Goal: Task Accomplishment & Management: Manage account settings

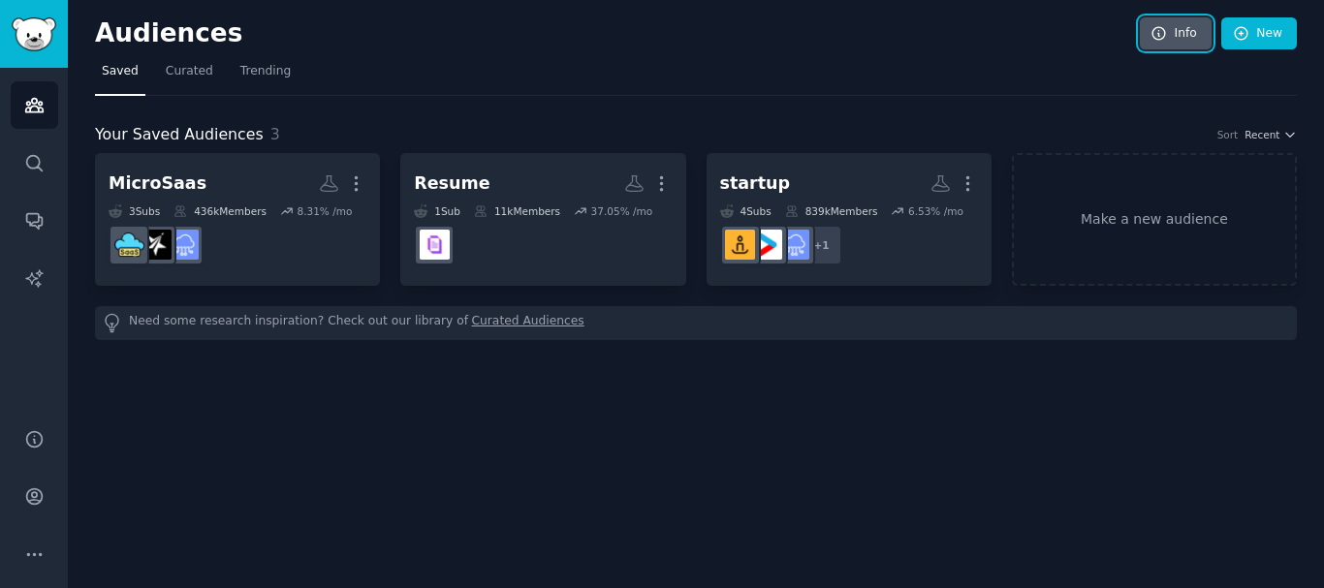
click at [1168, 39] on icon at bounding box center [1159, 33] width 17 height 17
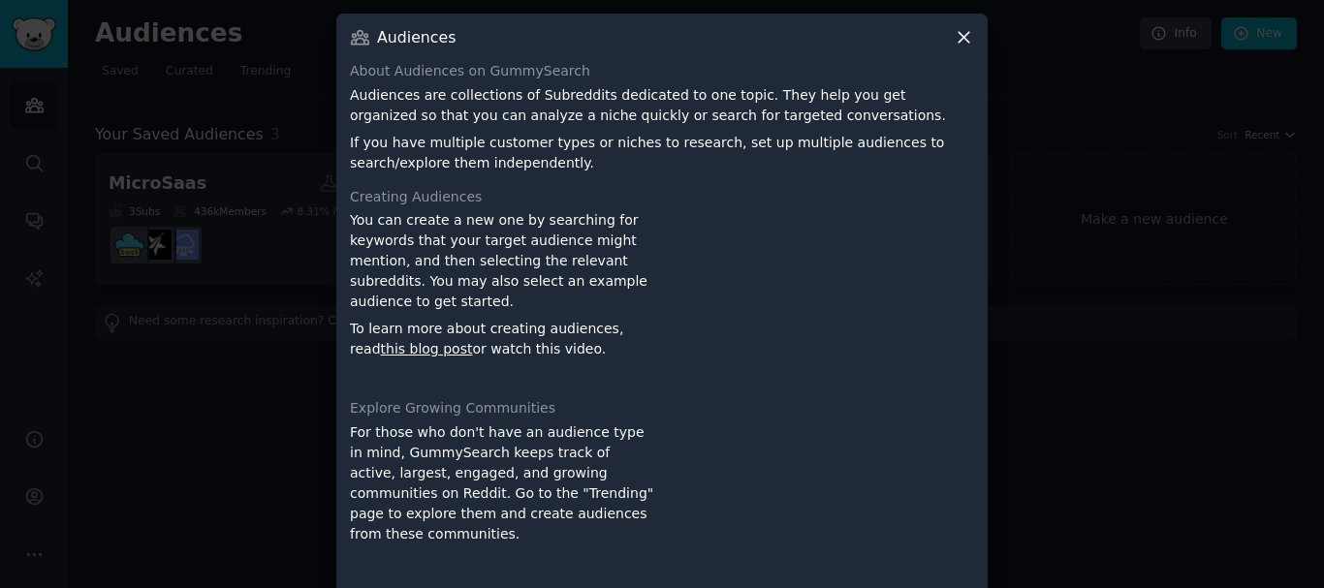
click at [970, 35] on icon at bounding box center [964, 37] width 20 height 20
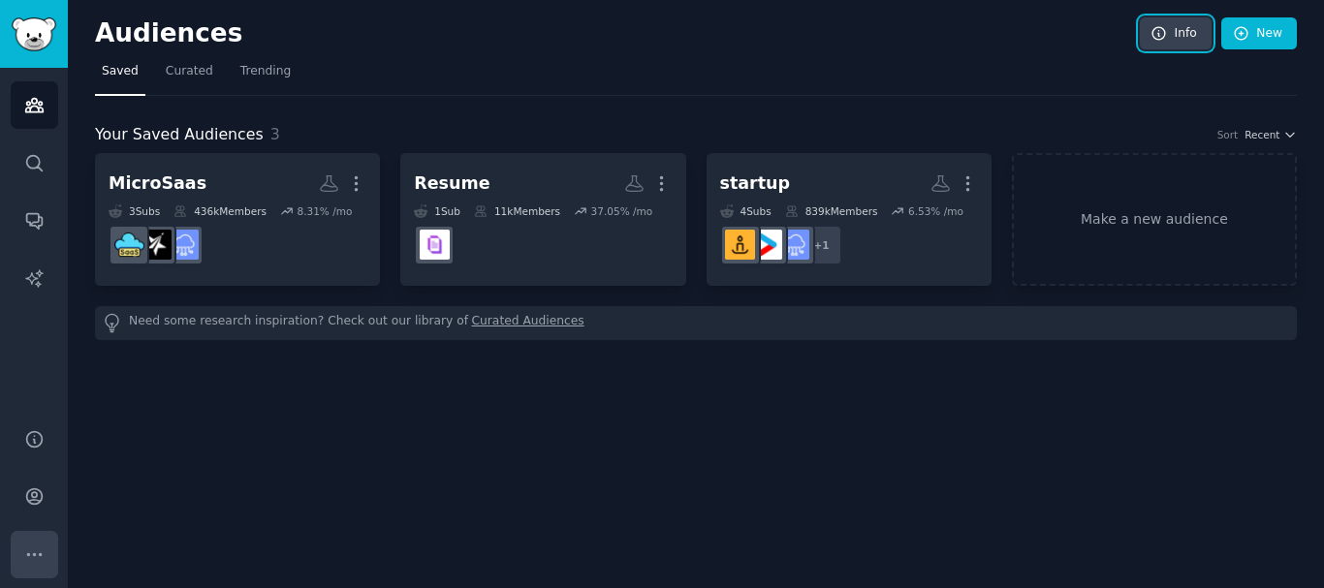
click at [32, 553] on icon "Sidebar" at bounding box center [34, 555] width 20 height 20
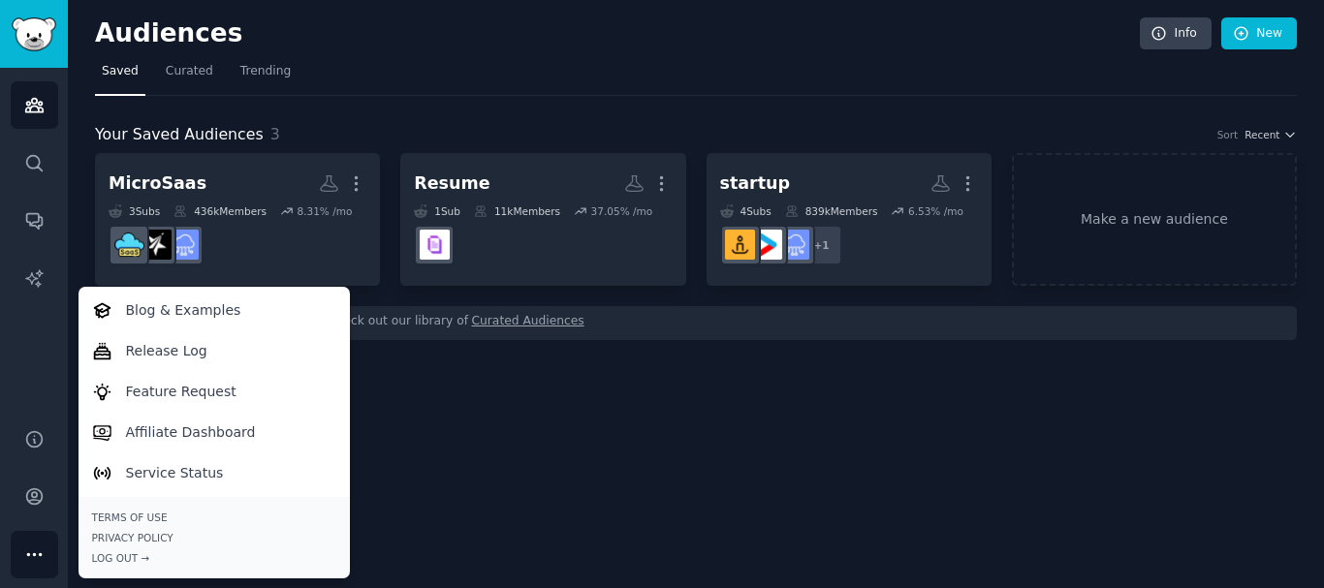
click at [31, 526] on div "Help Account More Blog & Examples Release Log Feature Request Affiliate Dashboa…" at bounding box center [34, 496] width 68 height 183
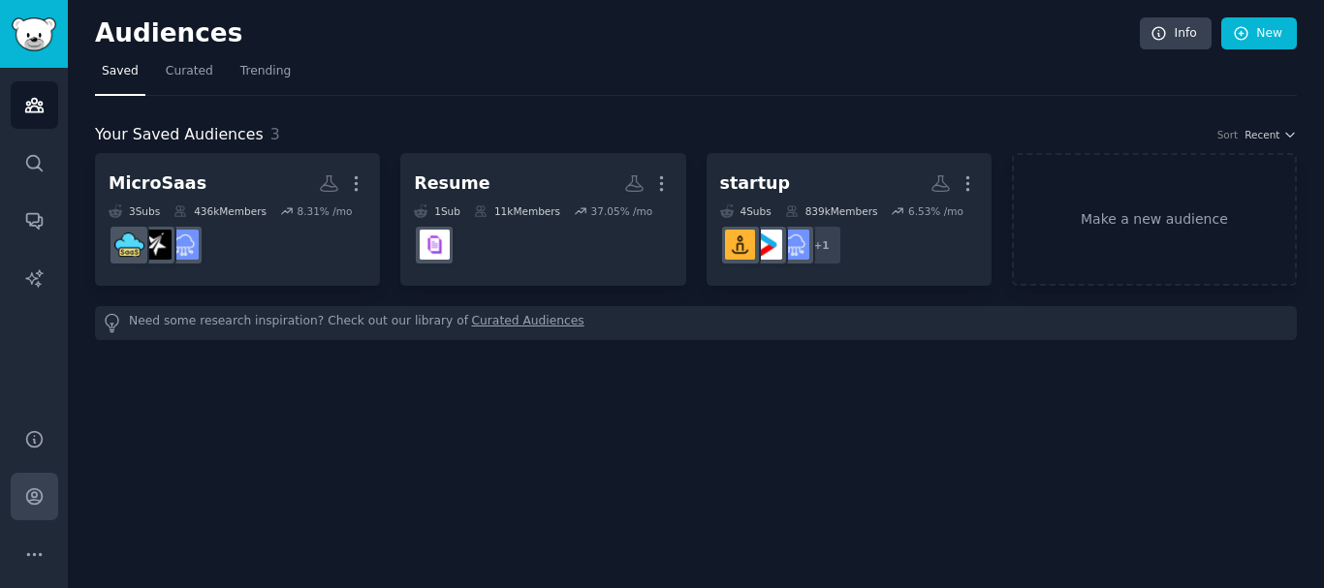
click at [32, 508] on link "Account" at bounding box center [35, 497] width 48 height 48
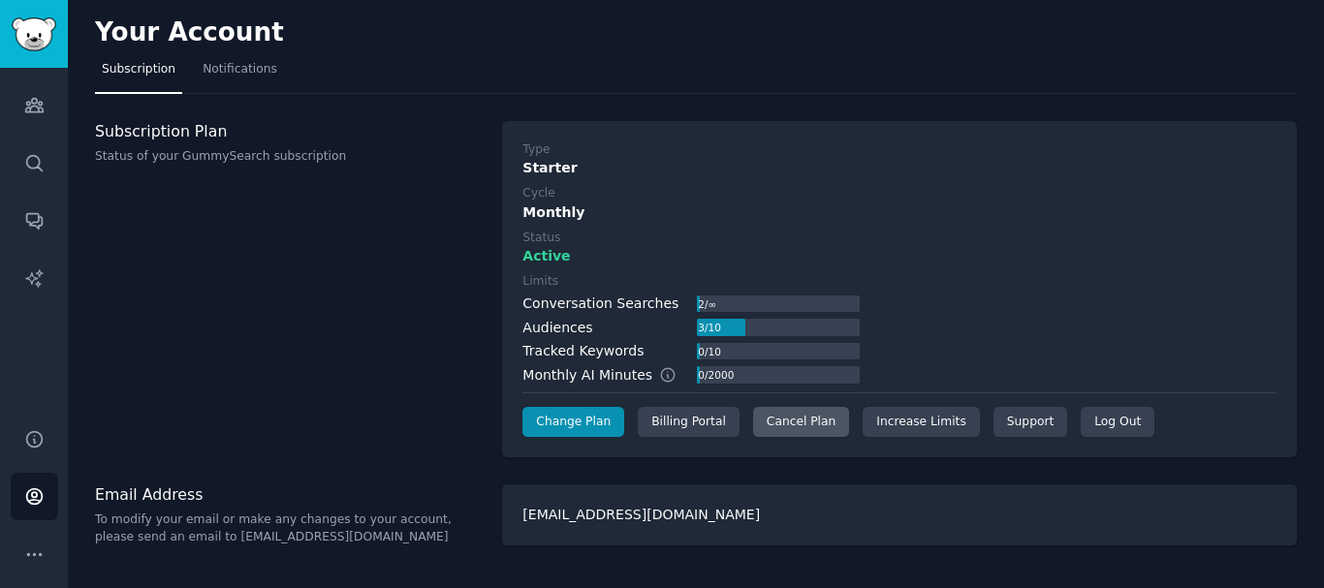
click at [784, 430] on div "Cancel Plan" at bounding box center [801, 422] width 96 height 31
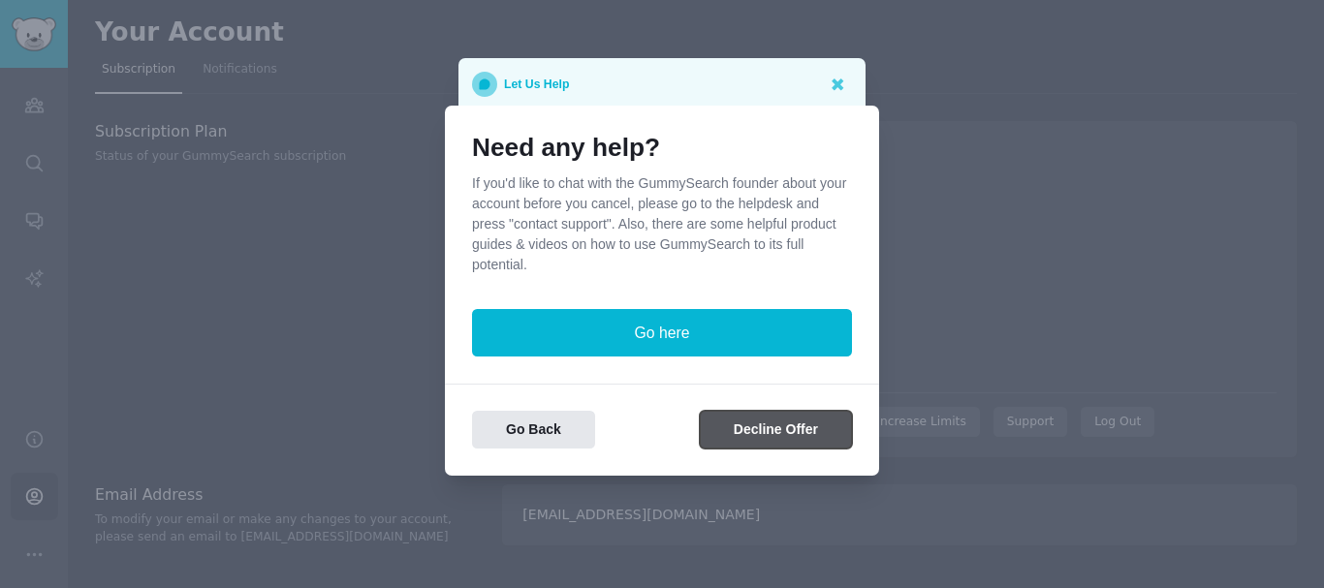
click at [740, 429] on button "Decline Offer" at bounding box center [776, 430] width 152 height 38
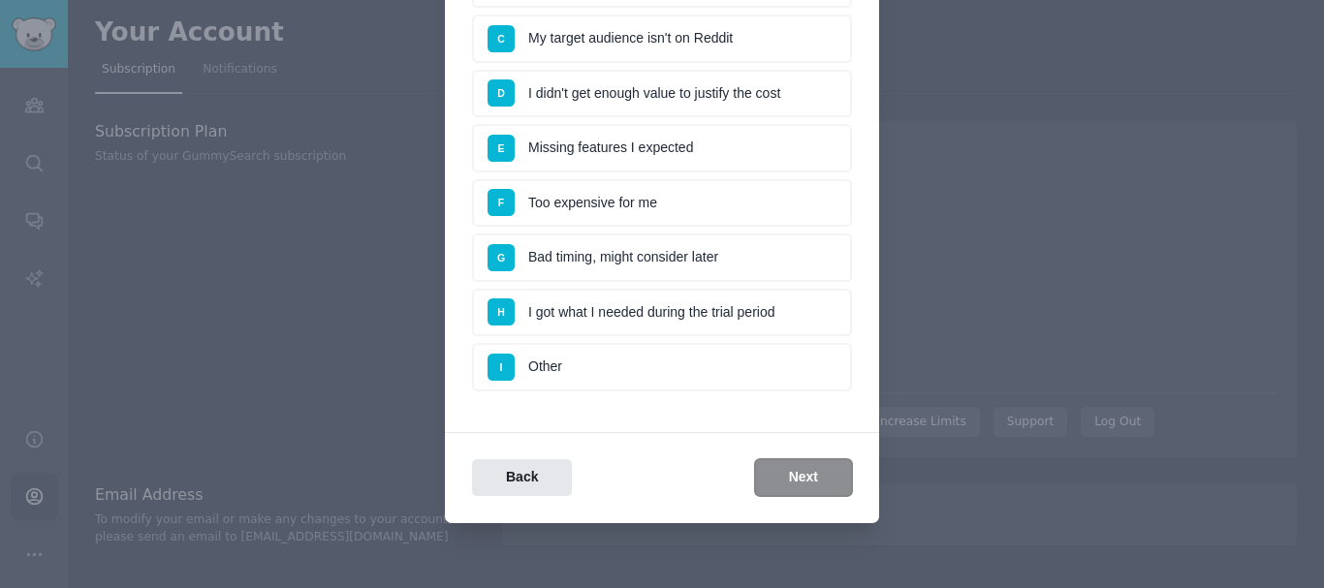
scroll to position [295, 0]
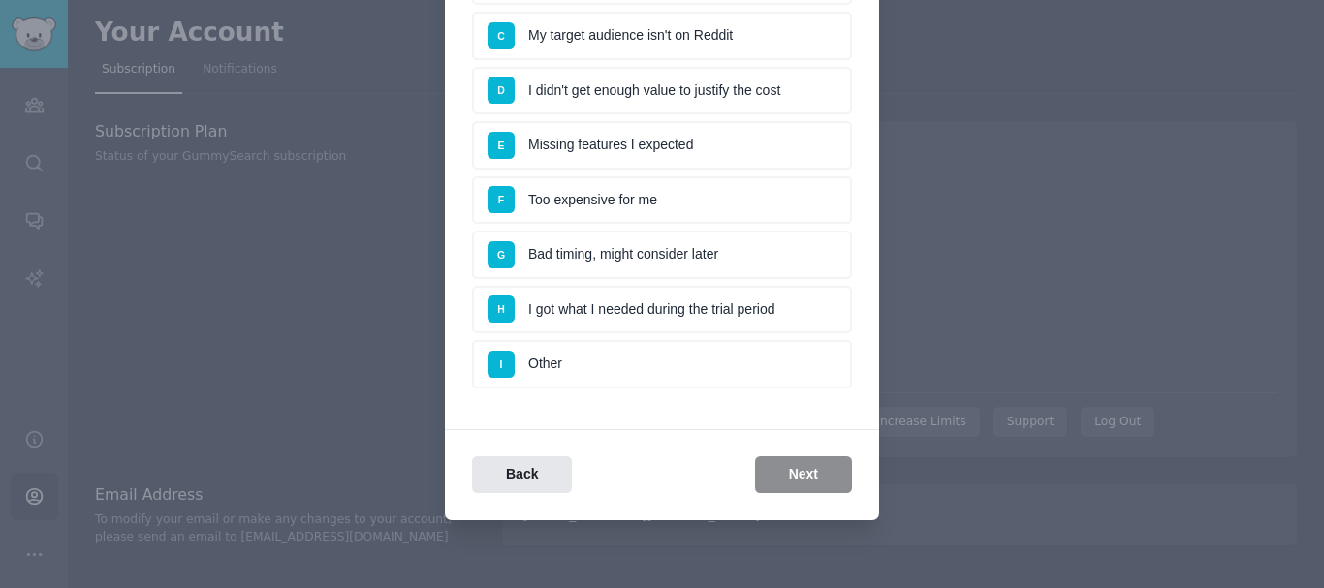
click at [789, 479] on div "Back Next" at bounding box center [662, 476] width 434 height 38
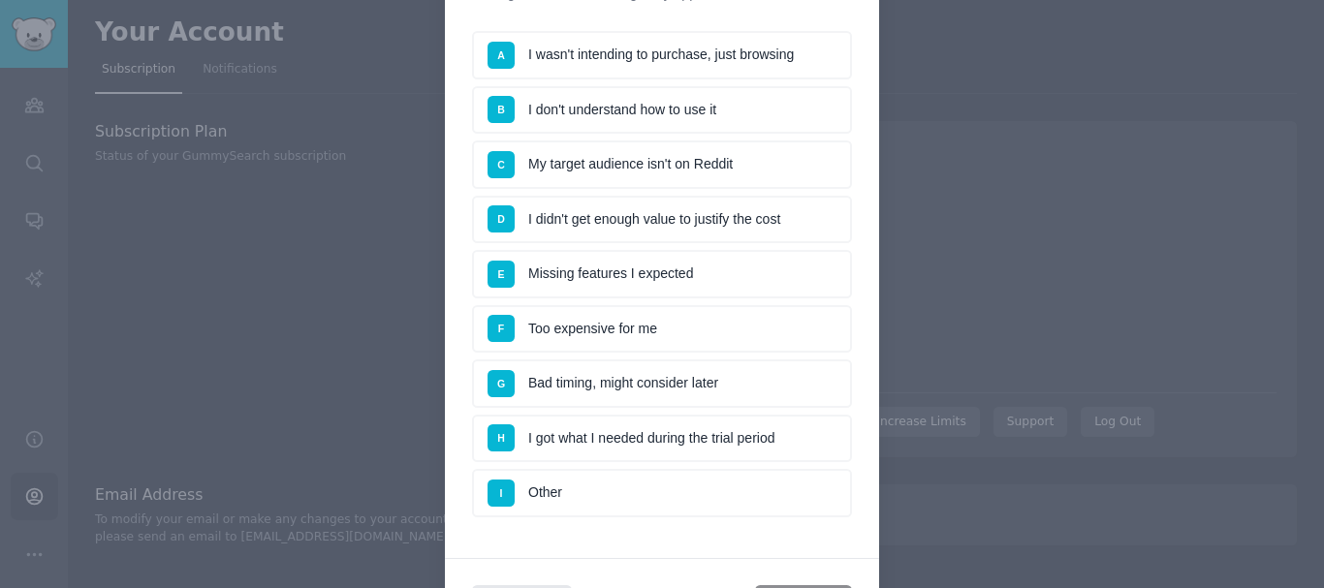
scroll to position [198, 0]
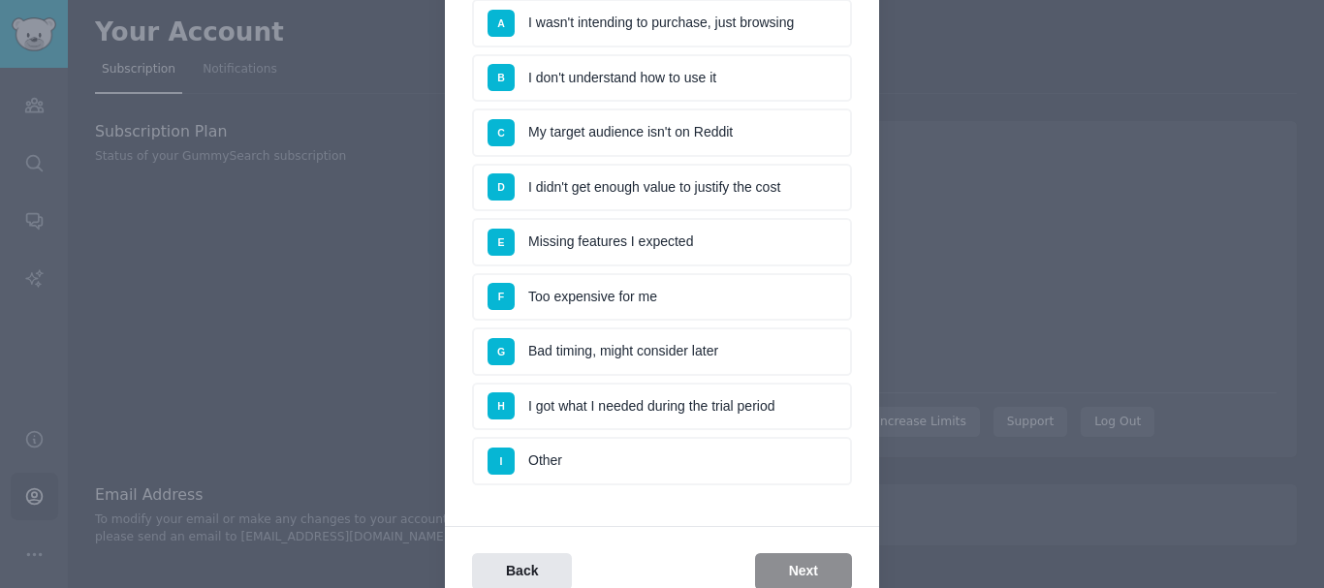
click at [666, 465] on li "I Other" at bounding box center [662, 461] width 380 height 48
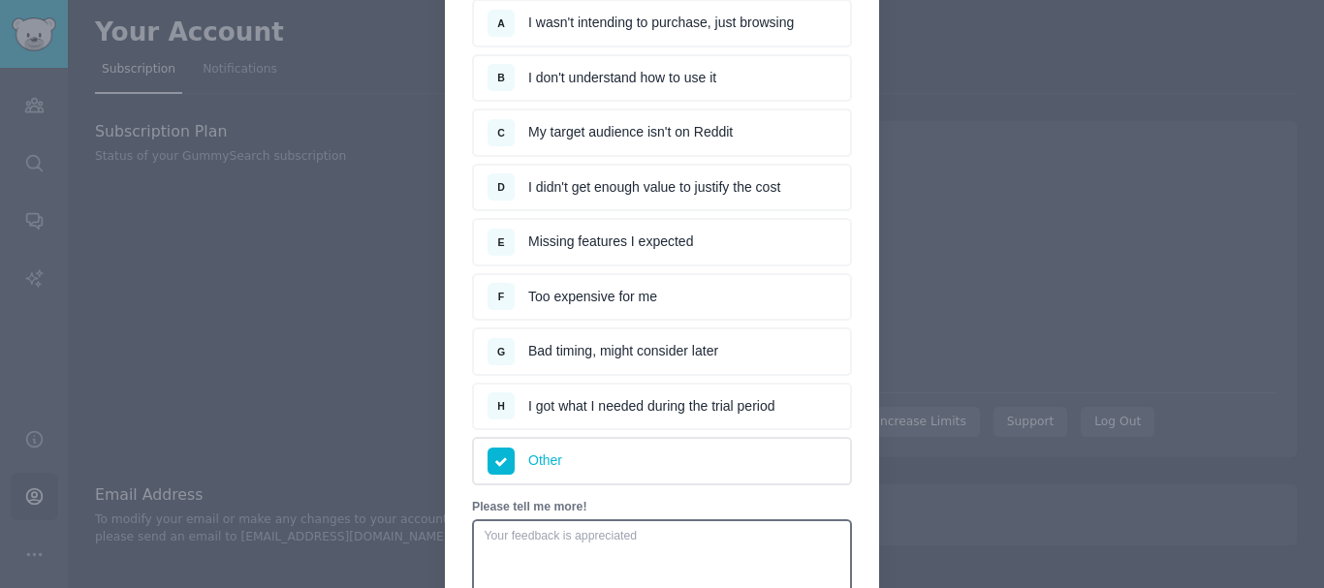
click at [648, 401] on li "H I got what I needed during the trial period" at bounding box center [662, 407] width 380 height 48
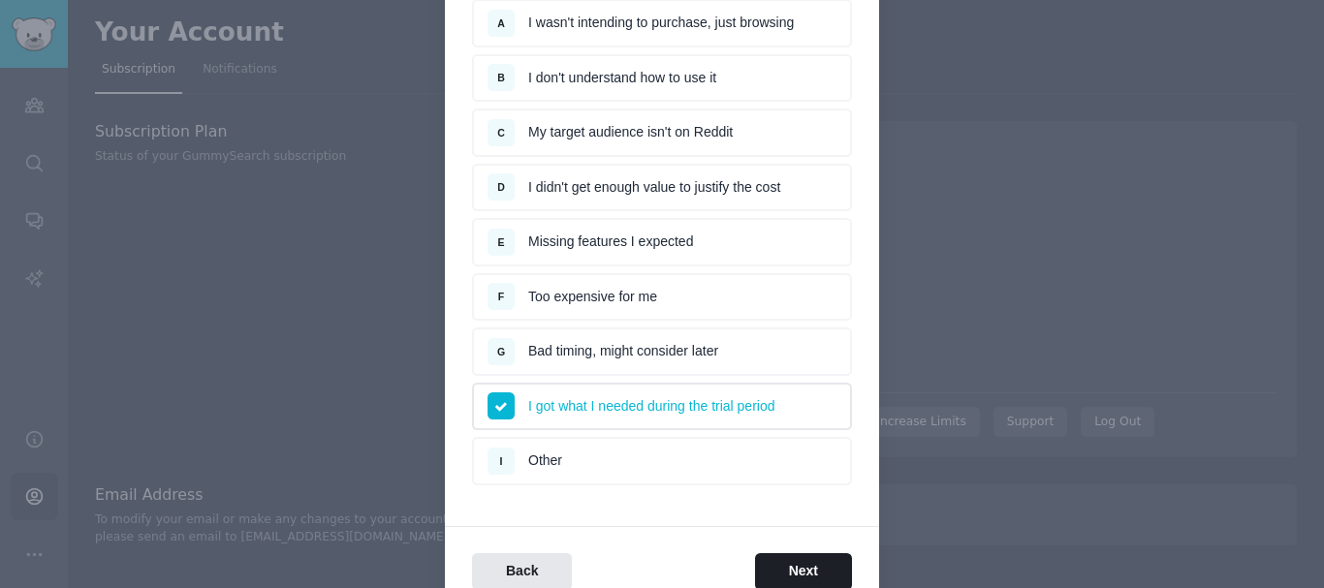
click at [657, 353] on li "G Bad timing, might consider later" at bounding box center [662, 352] width 380 height 48
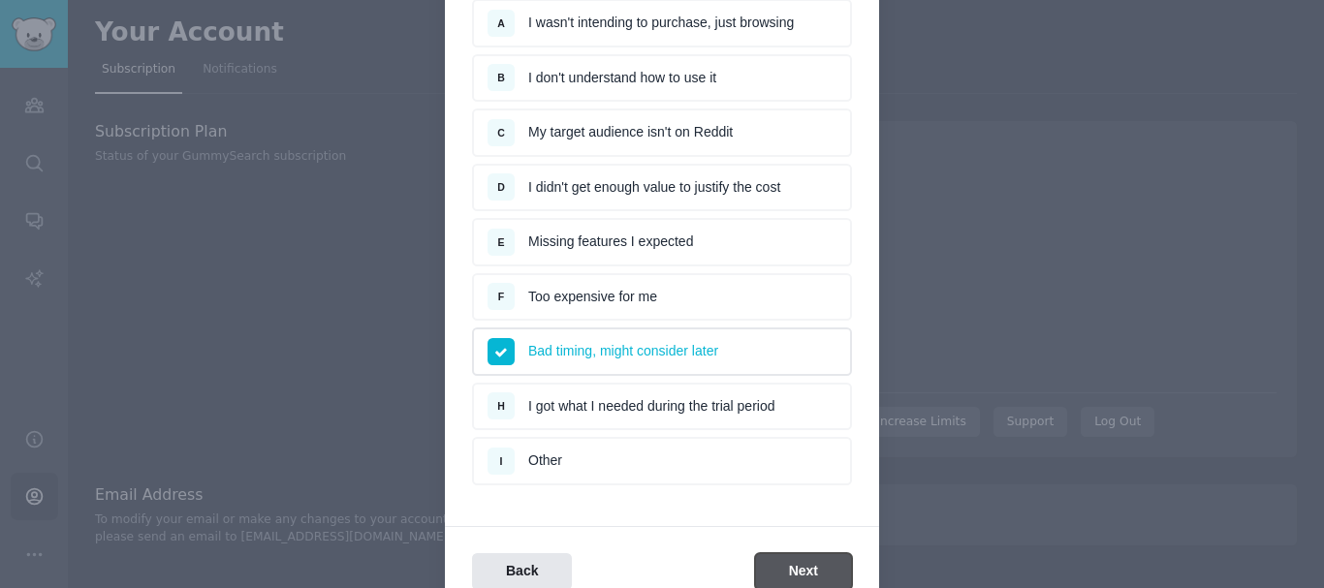
click at [817, 568] on button "Next" at bounding box center [803, 573] width 97 height 38
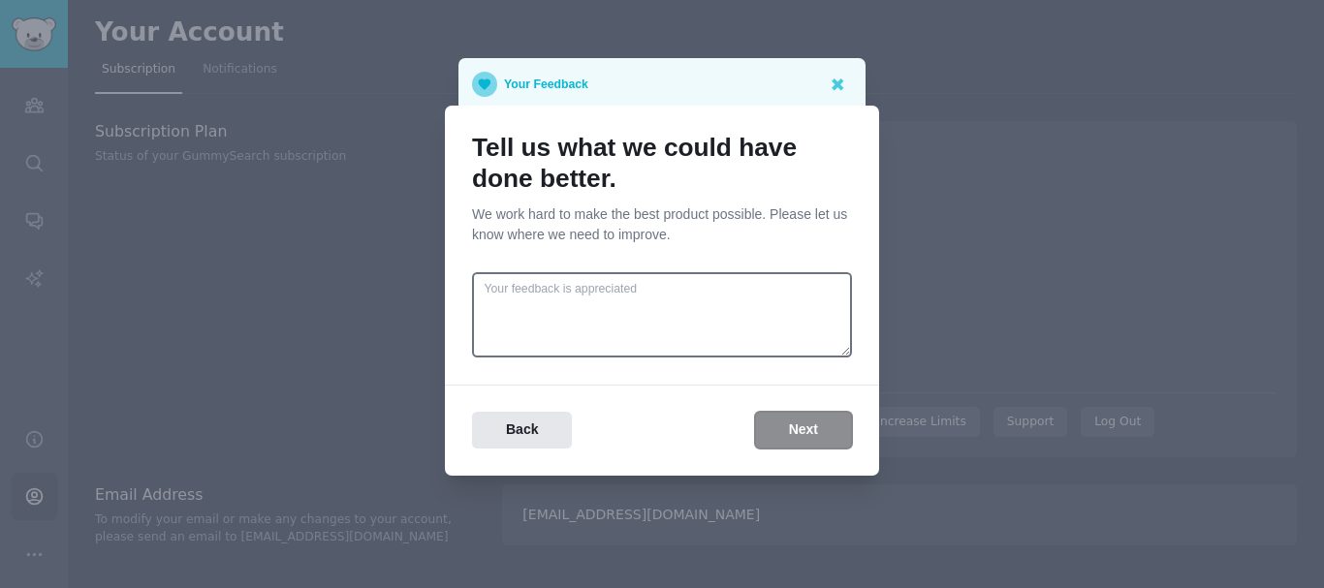
scroll to position [0, 0]
click at [782, 433] on button "Next" at bounding box center [803, 431] width 97 height 38
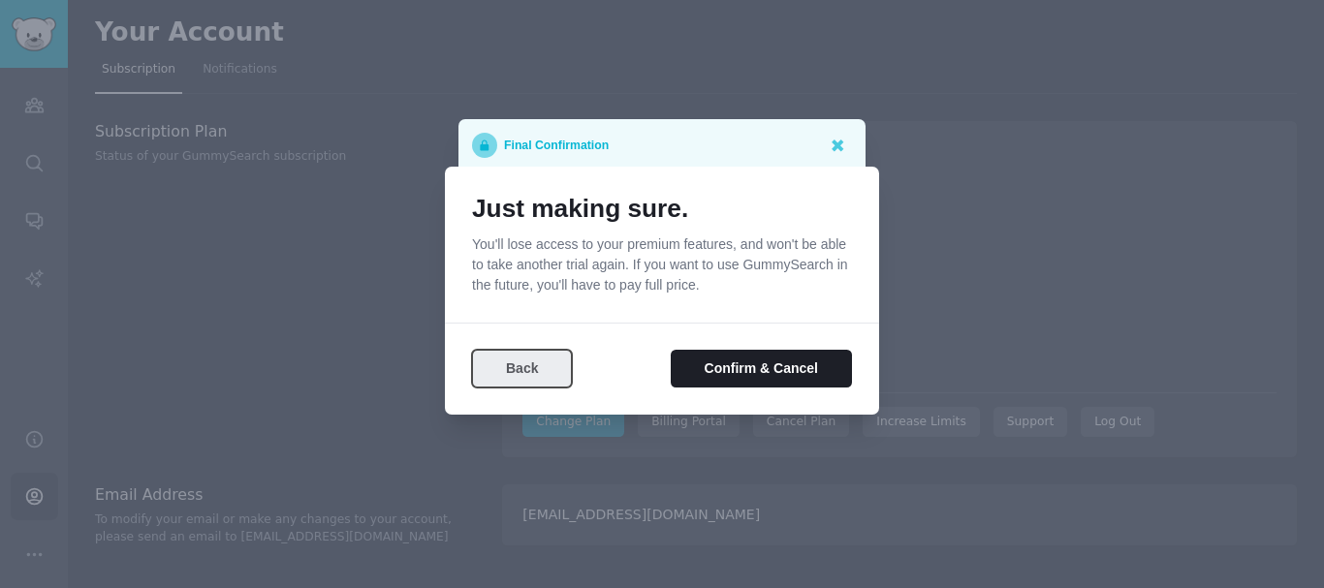
click at [524, 374] on button "Back" at bounding box center [522, 369] width 100 height 38
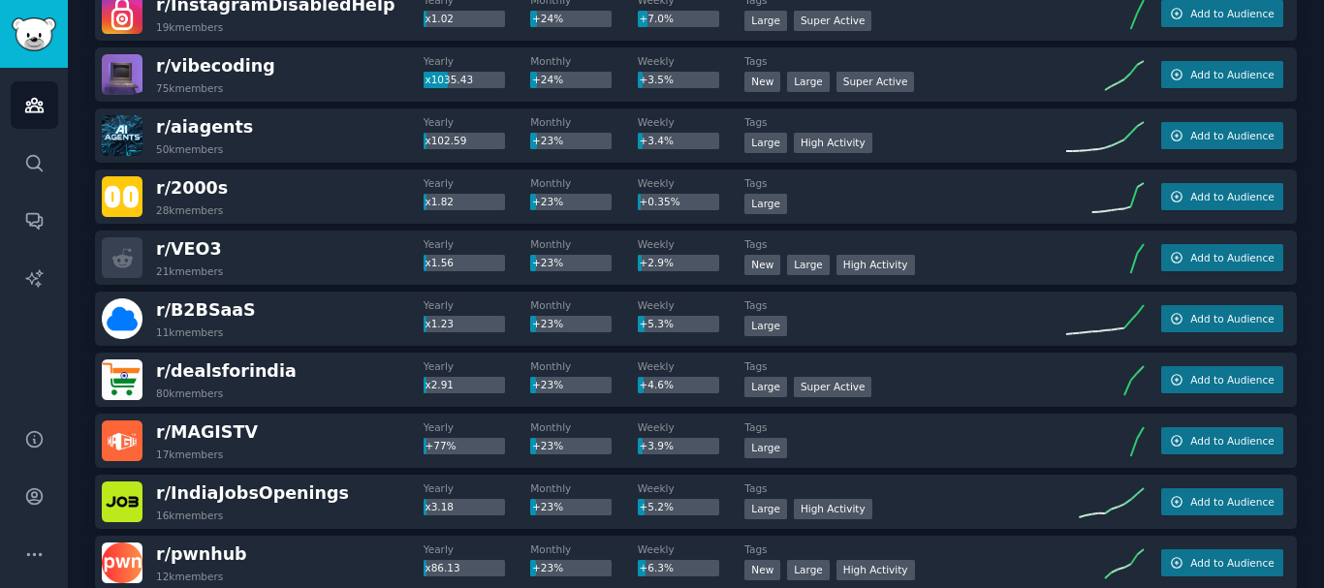
scroll to position [9210, 0]
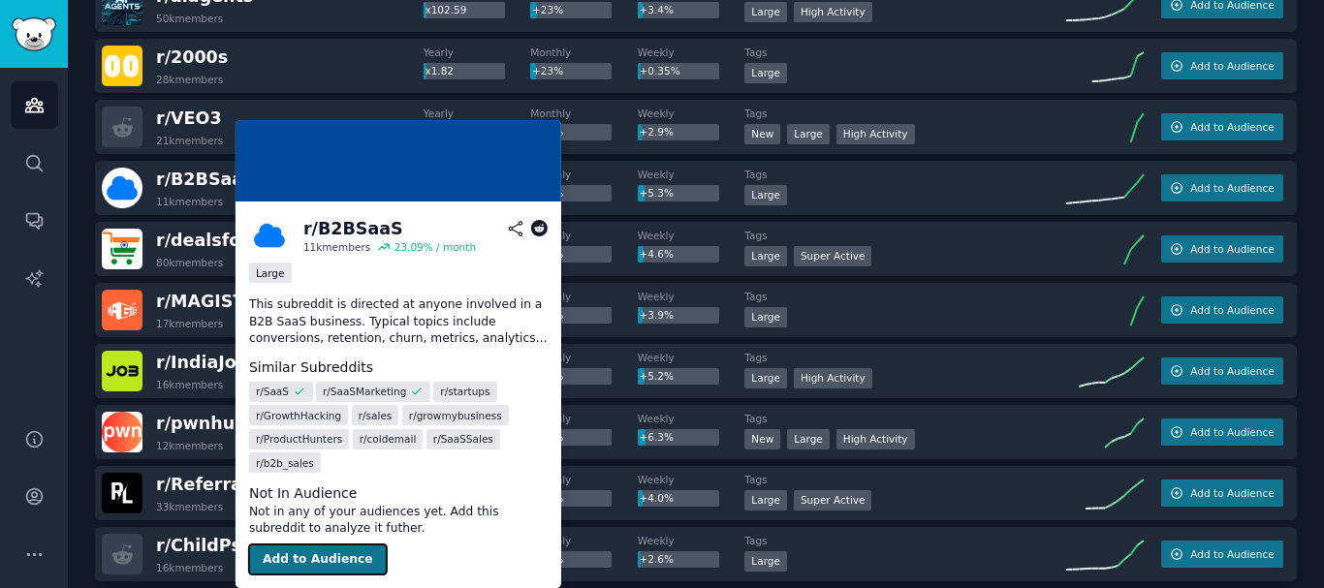
click at [315, 556] on button "Add to Audience" at bounding box center [318, 560] width 138 height 31
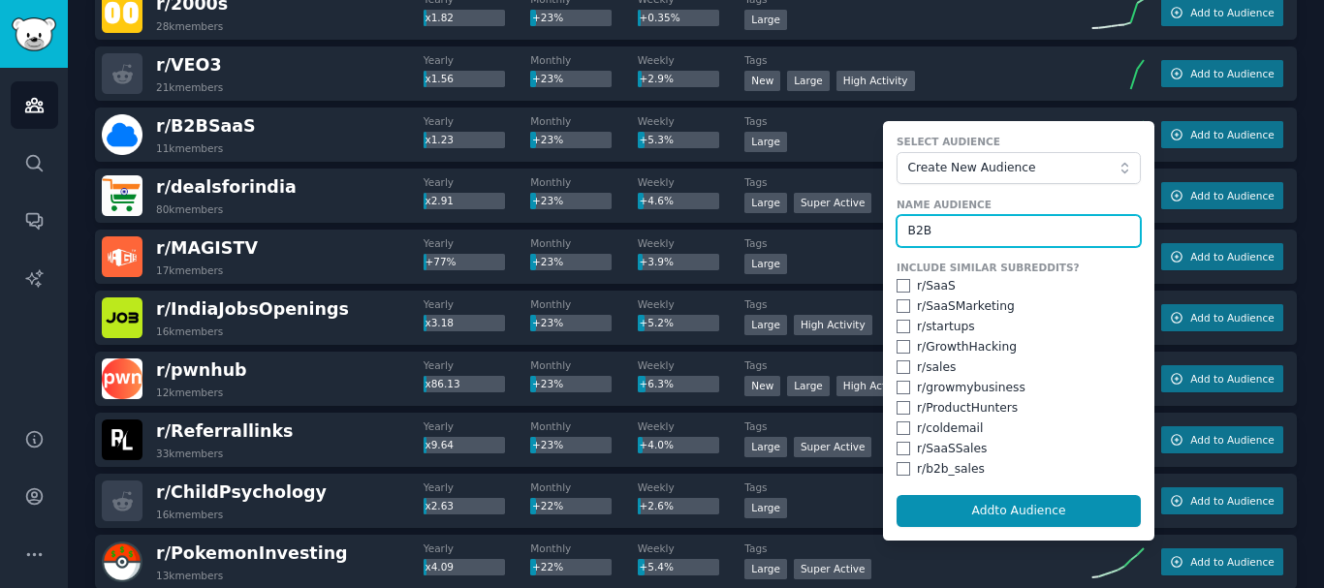
scroll to position [9307, 0]
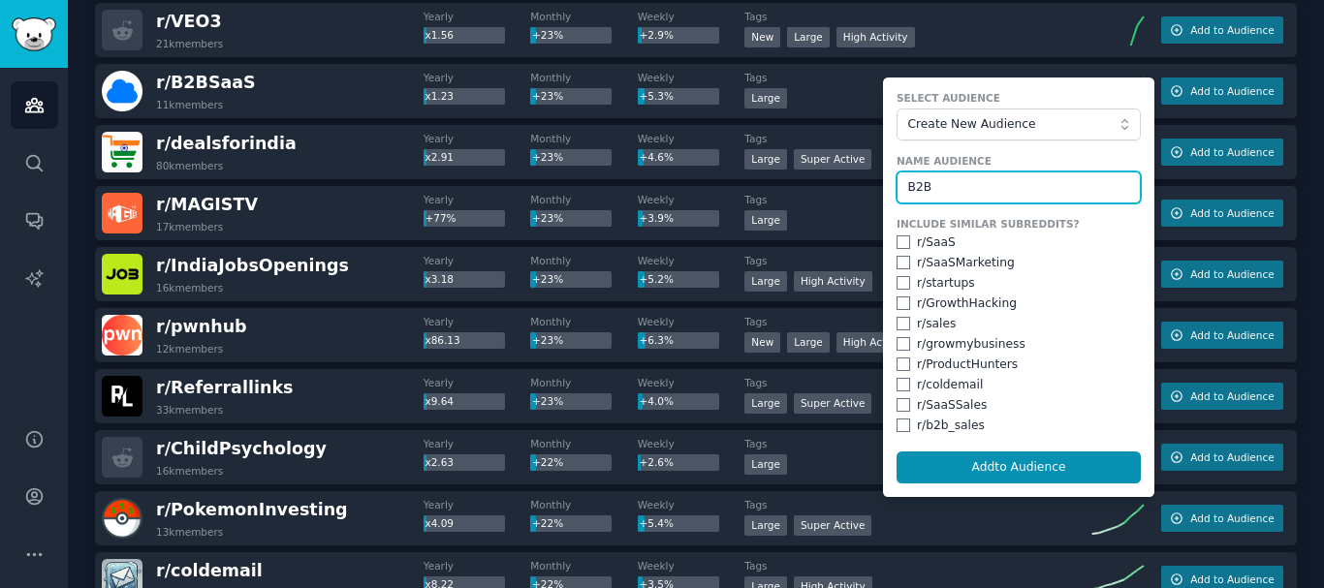
type input "B2B"
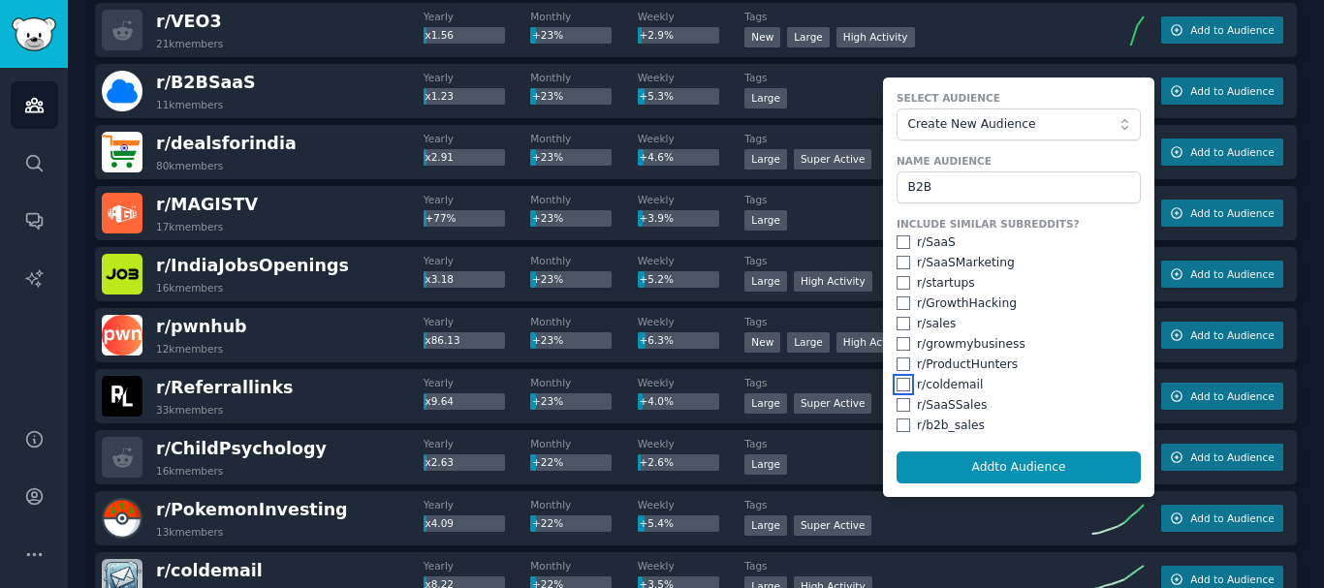
click at [901, 382] on input "checkbox" at bounding box center [904, 385] width 14 height 14
checkbox input "true"
click at [905, 409] on input "checkbox" at bounding box center [904, 405] width 14 height 14
checkbox input "true"
click at [898, 433] on div "r/ b2b_sales" at bounding box center [1019, 426] width 244 height 17
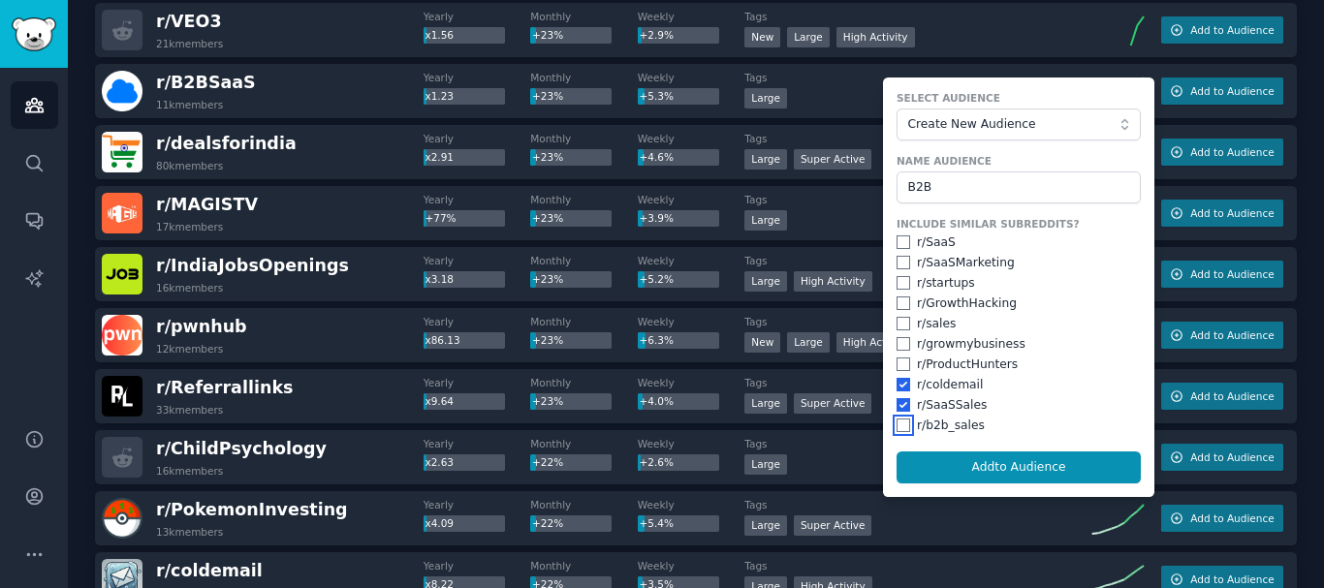
click at [903, 430] on input "checkbox" at bounding box center [904, 426] width 14 height 14
checkbox input "true"
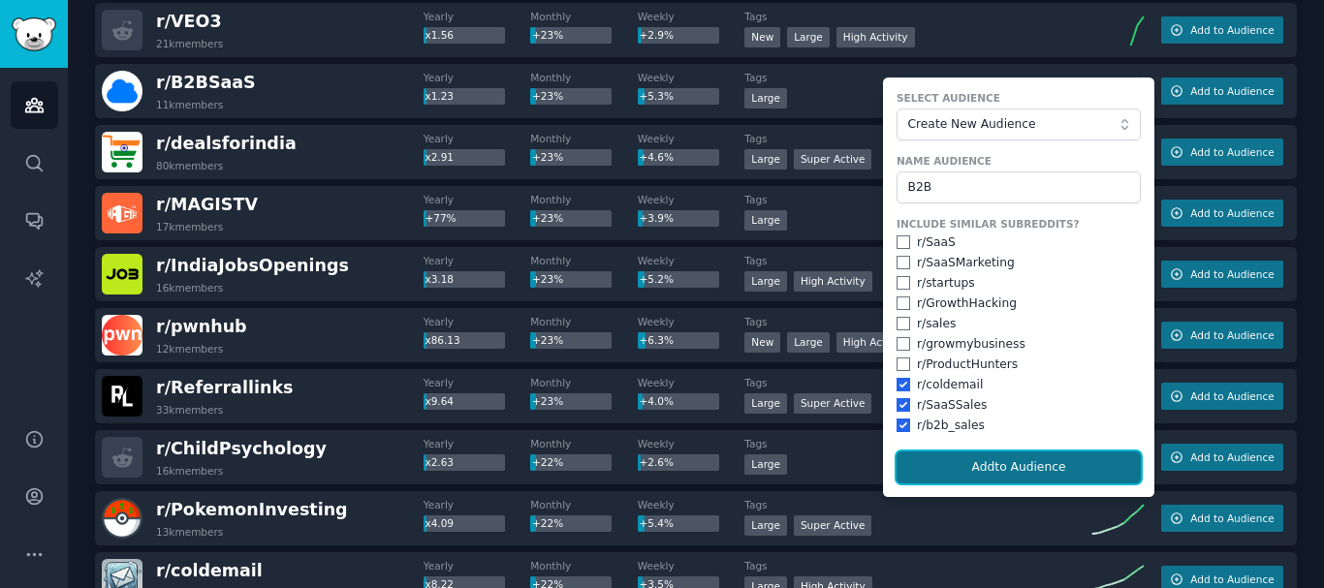
click at [953, 466] on button "Add to Audience" at bounding box center [1019, 468] width 244 height 33
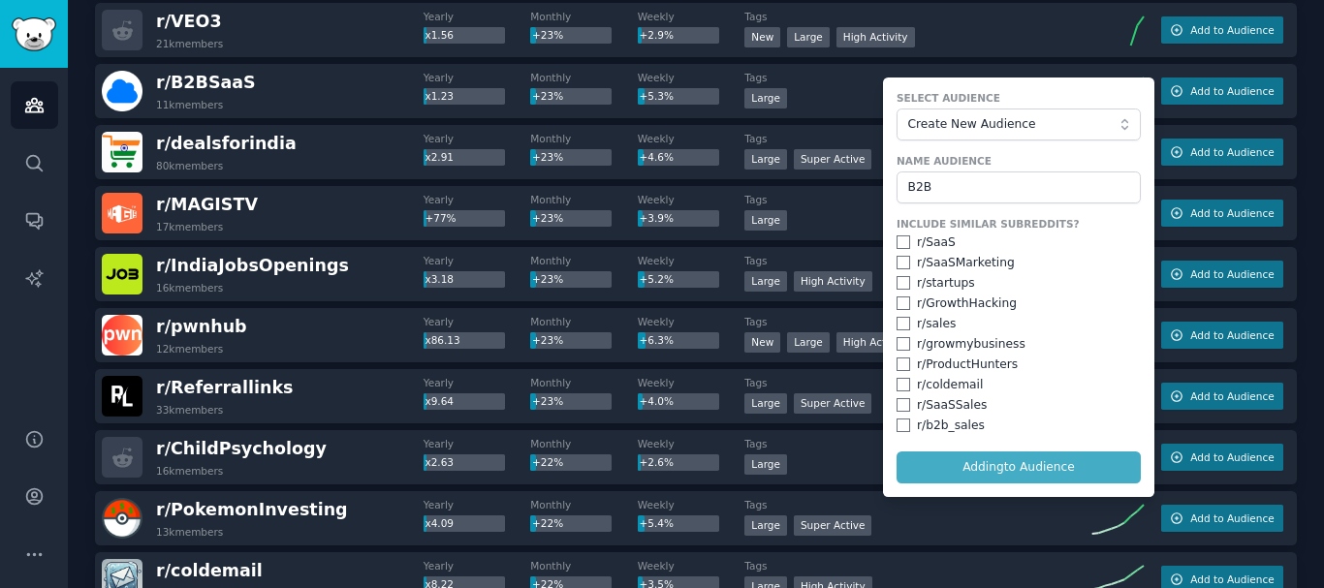
checkbox input "false"
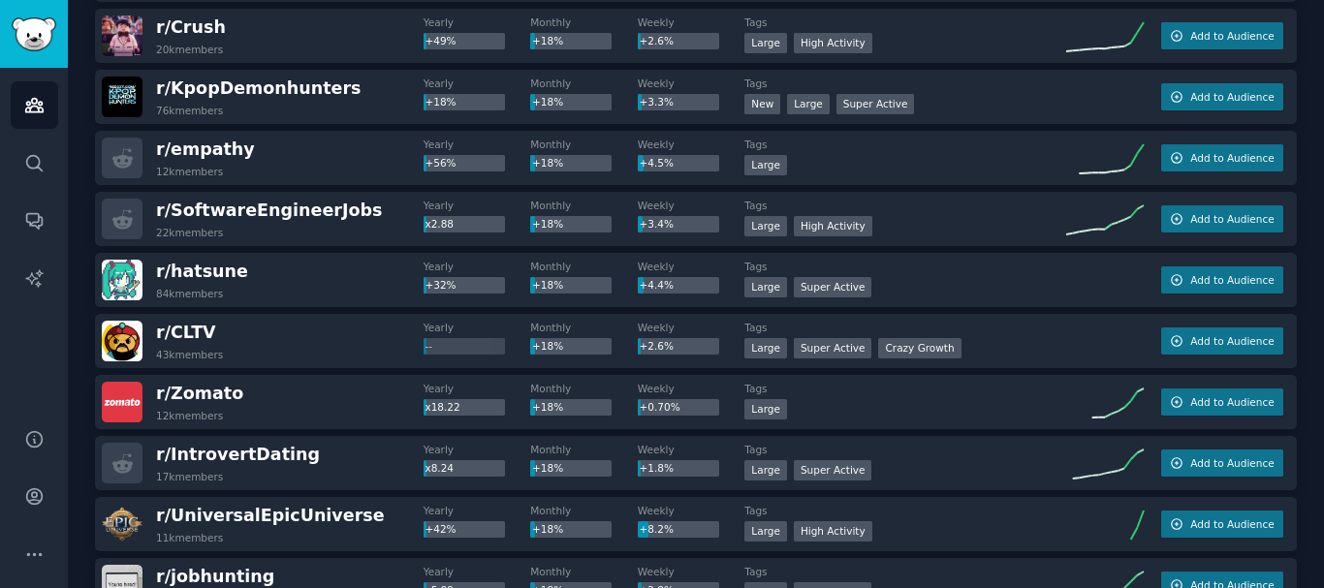
scroll to position [0, 0]
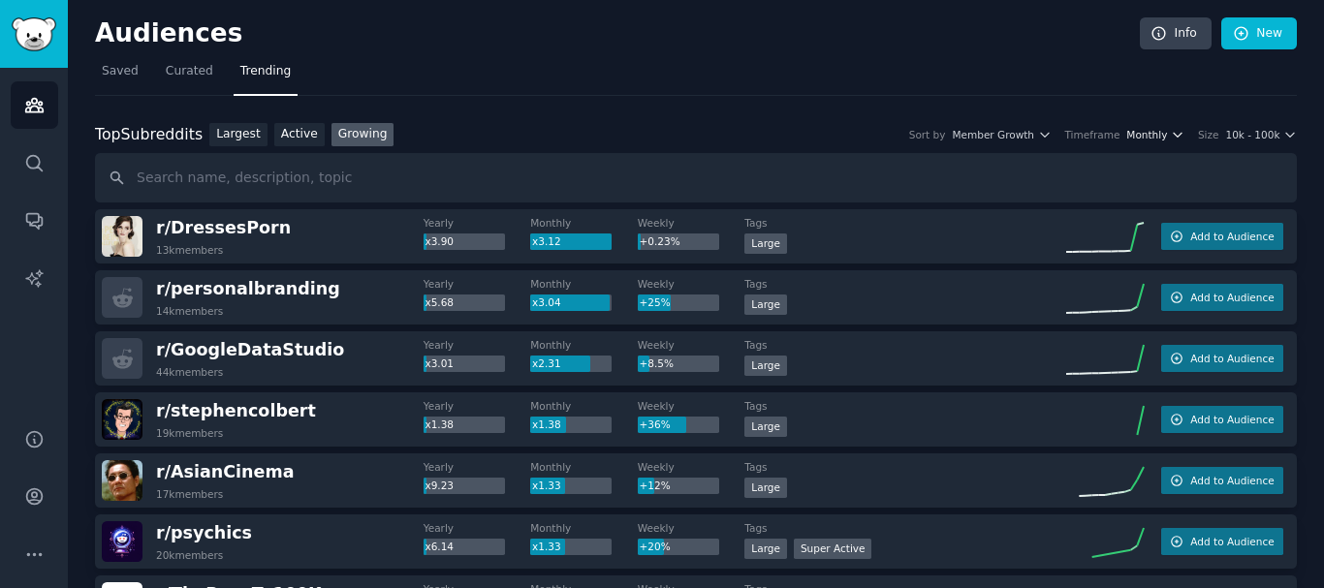
click at [1175, 132] on button "Monthly" at bounding box center [1156, 135] width 58 height 14
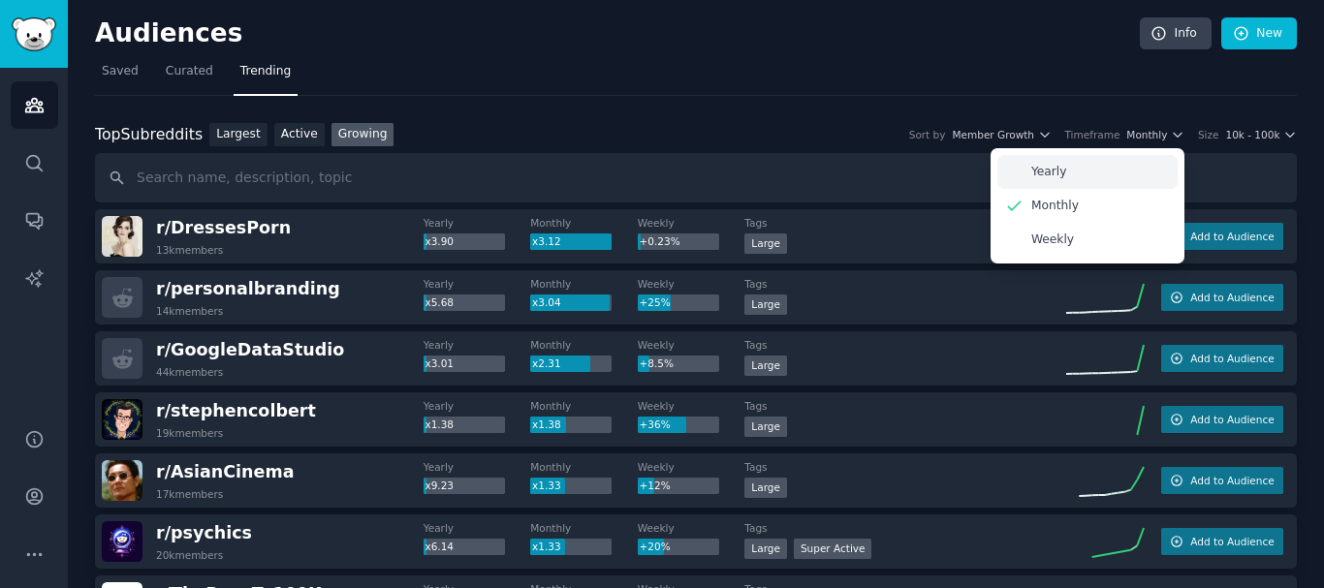
click at [1085, 171] on div "Yearly" at bounding box center [1088, 172] width 180 height 34
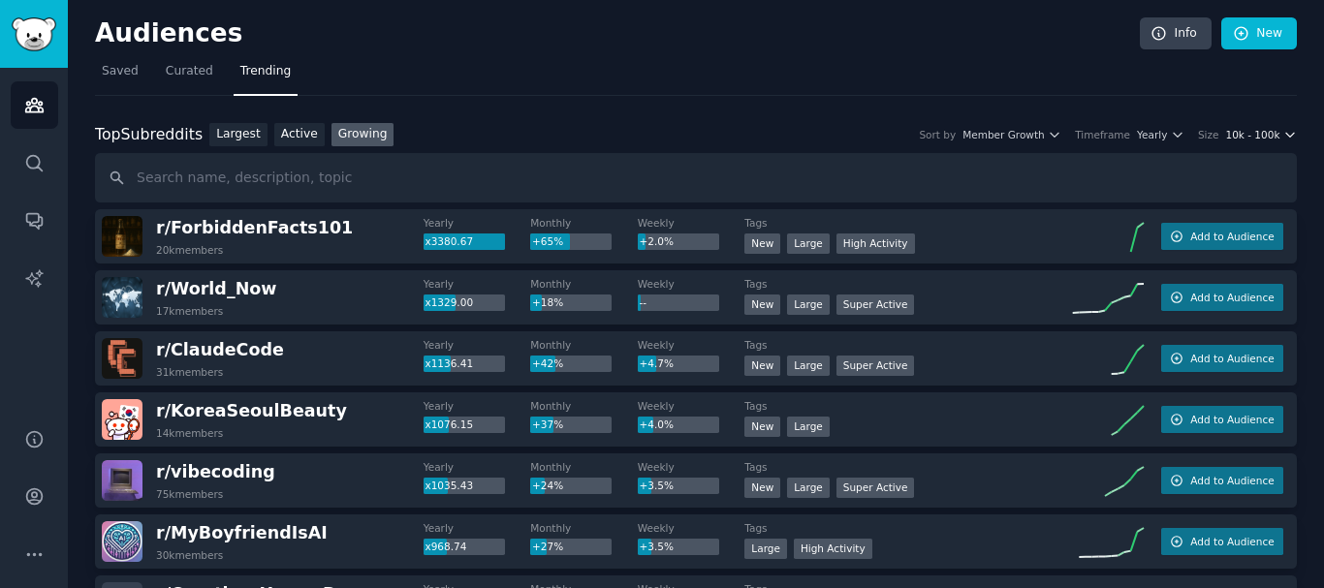
click at [1287, 136] on icon "button" at bounding box center [1291, 135] width 8 height 4
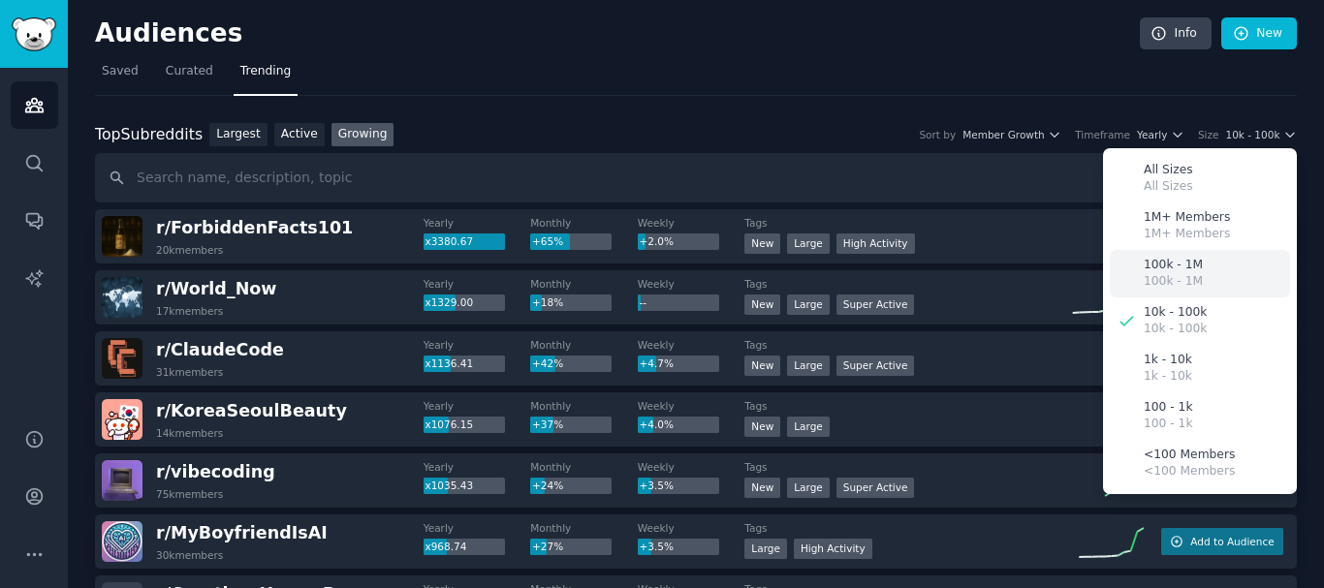
click at [1209, 271] on div "100k - 1M 100k - 1M" at bounding box center [1200, 274] width 180 height 48
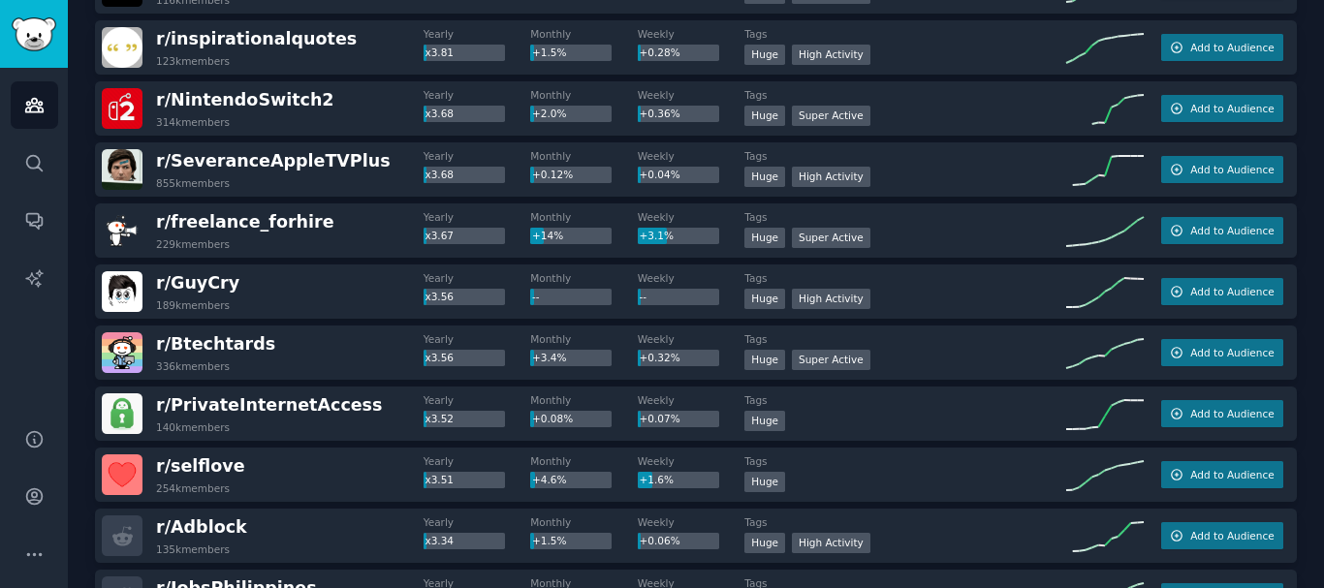
scroll to position [4460, 0]
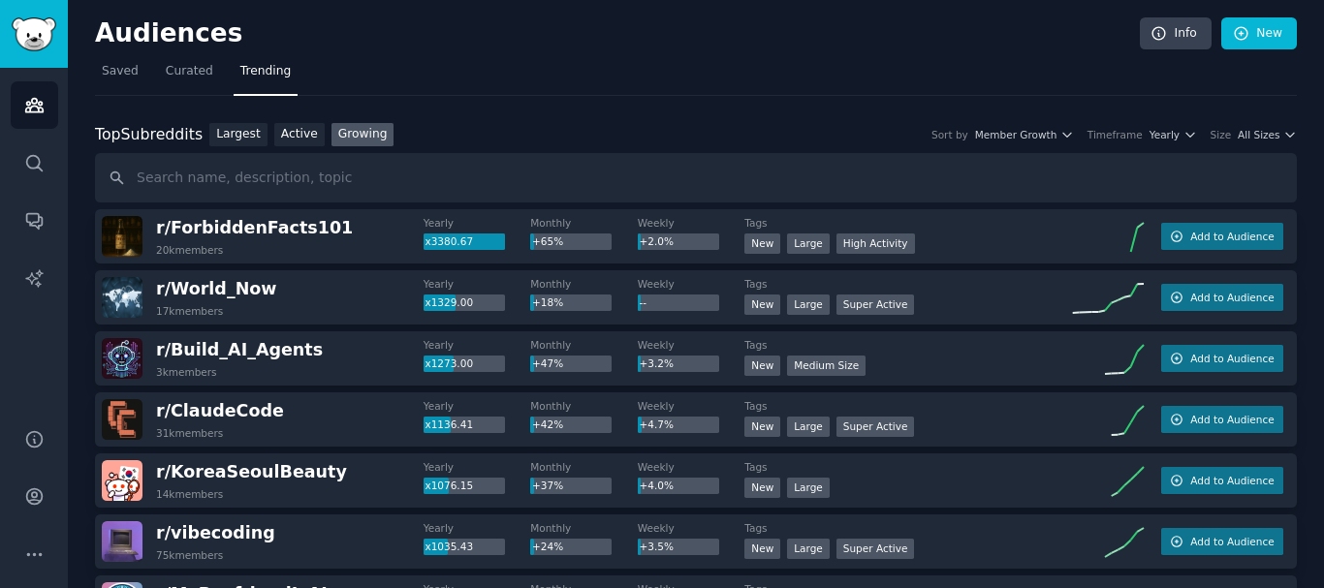
click at [1284, 132] on icon "button" at bounding box center [1291, 135] width 14 height 14
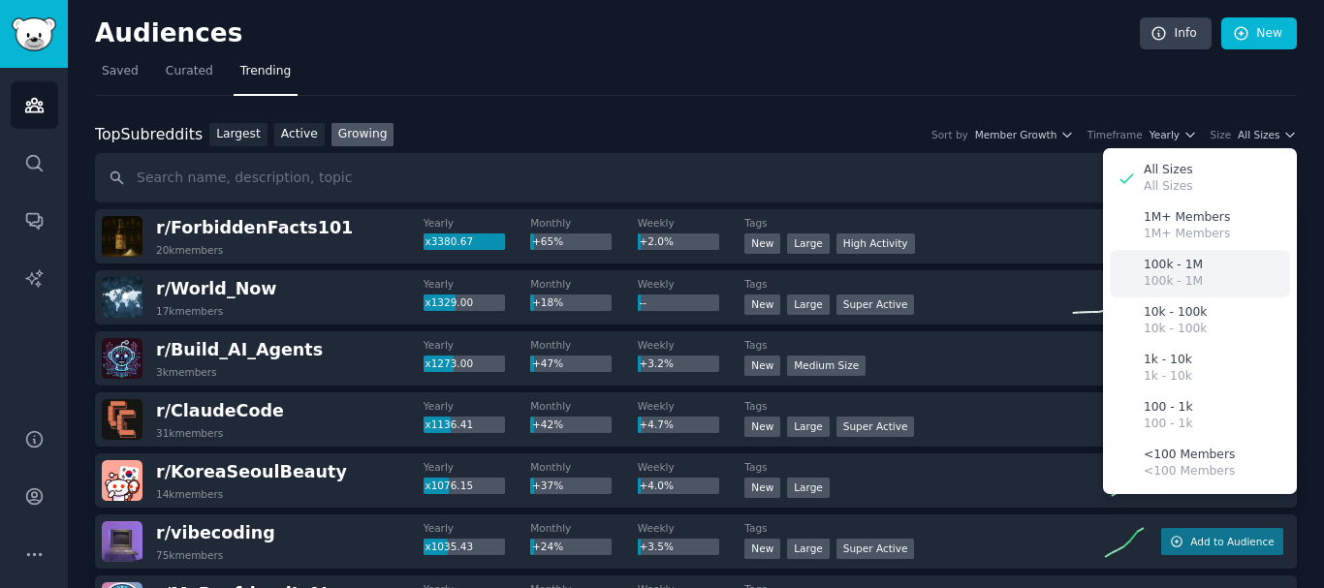
click at [1173, 268] on p "100k - 1M" at bounding box center [1173, 265] width 59 height 17
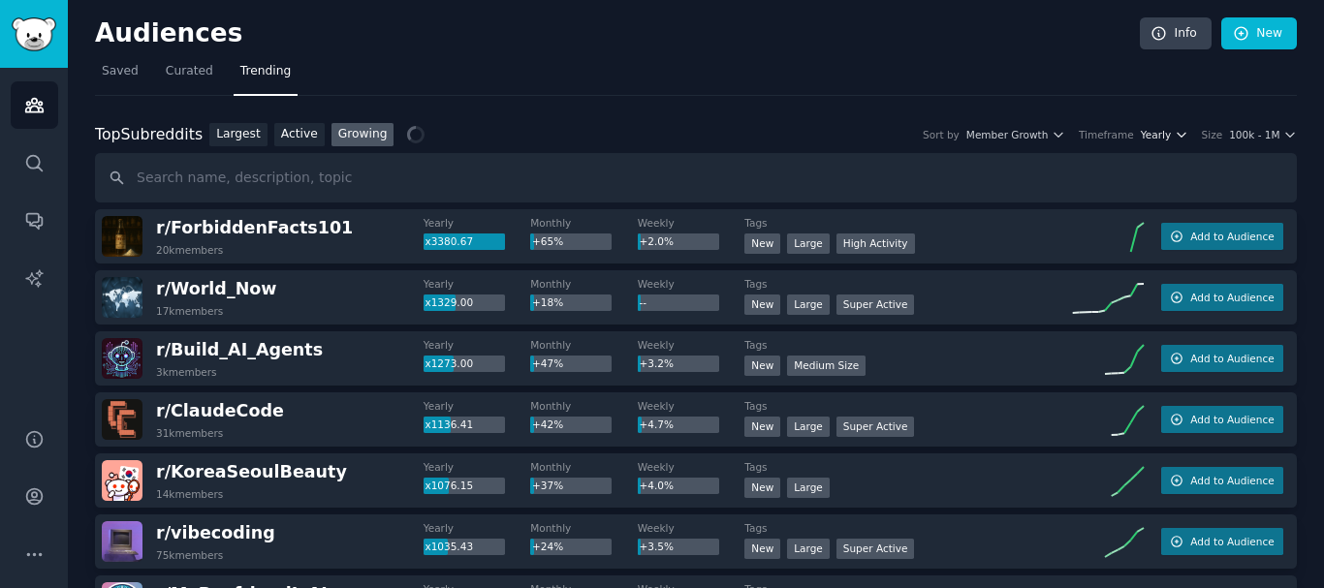
click at [1157, 135] on span "Yearly" at bounding box center [1156, 135] width 30 height 14
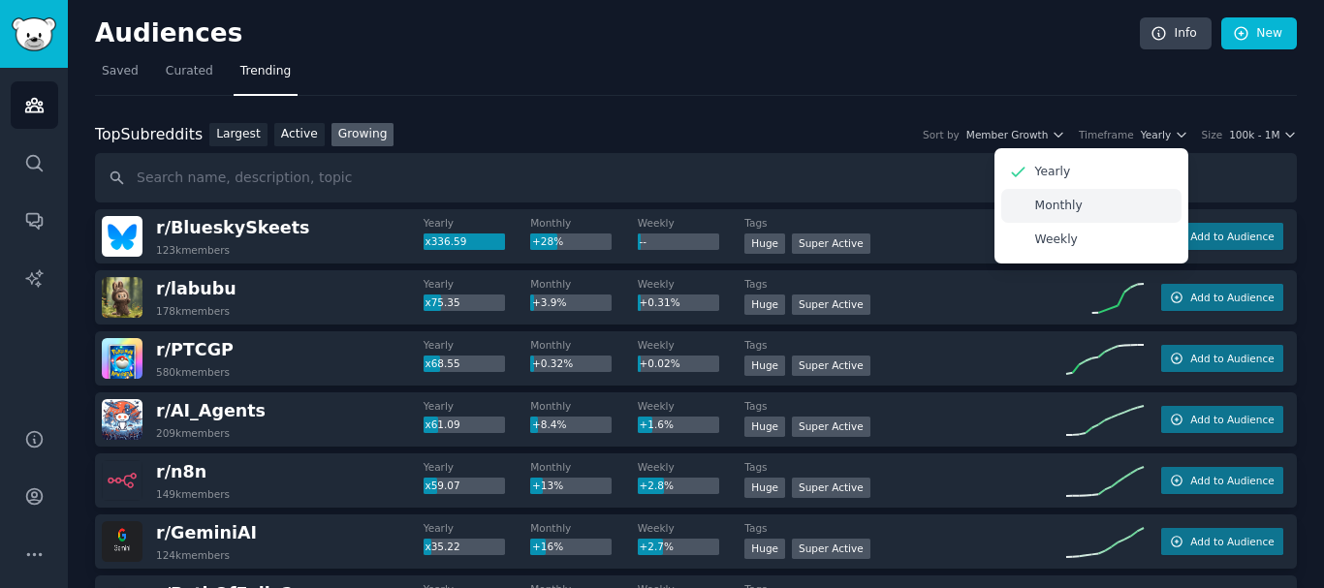
click at [1088, 216] on div "Monthly" at bounding box center [1092, 206] width 180 height 34
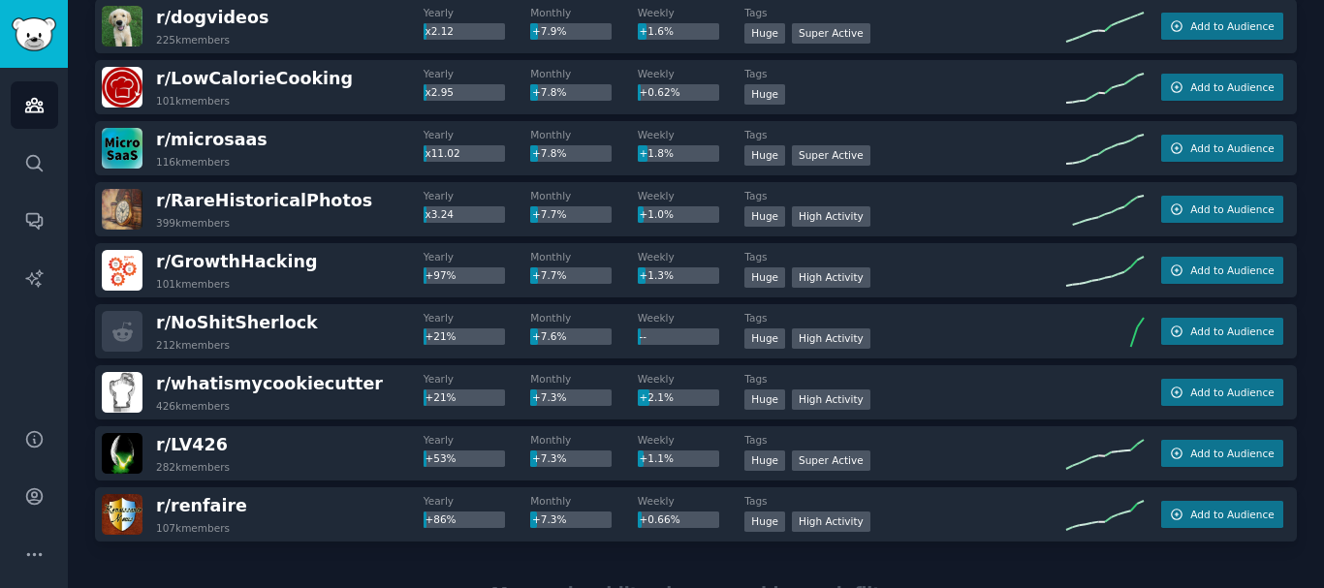
scroll to position [2801, 0]
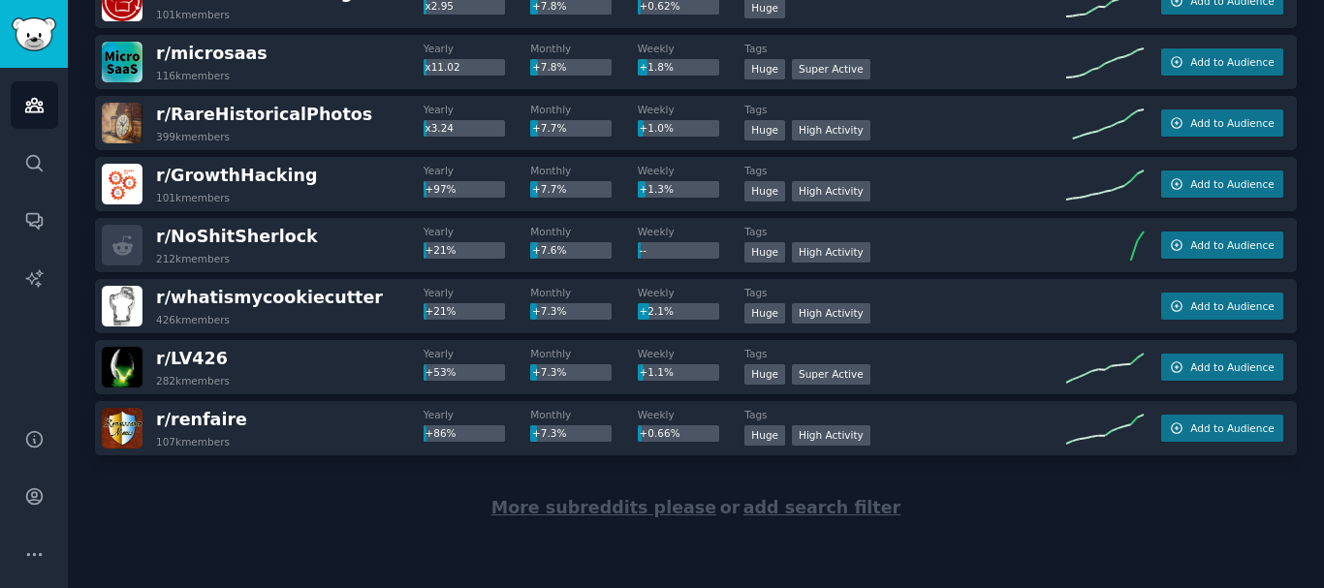
click at [594, 508] on span "More subreddits please" at bounding box center [604, 507] width 225 height 19
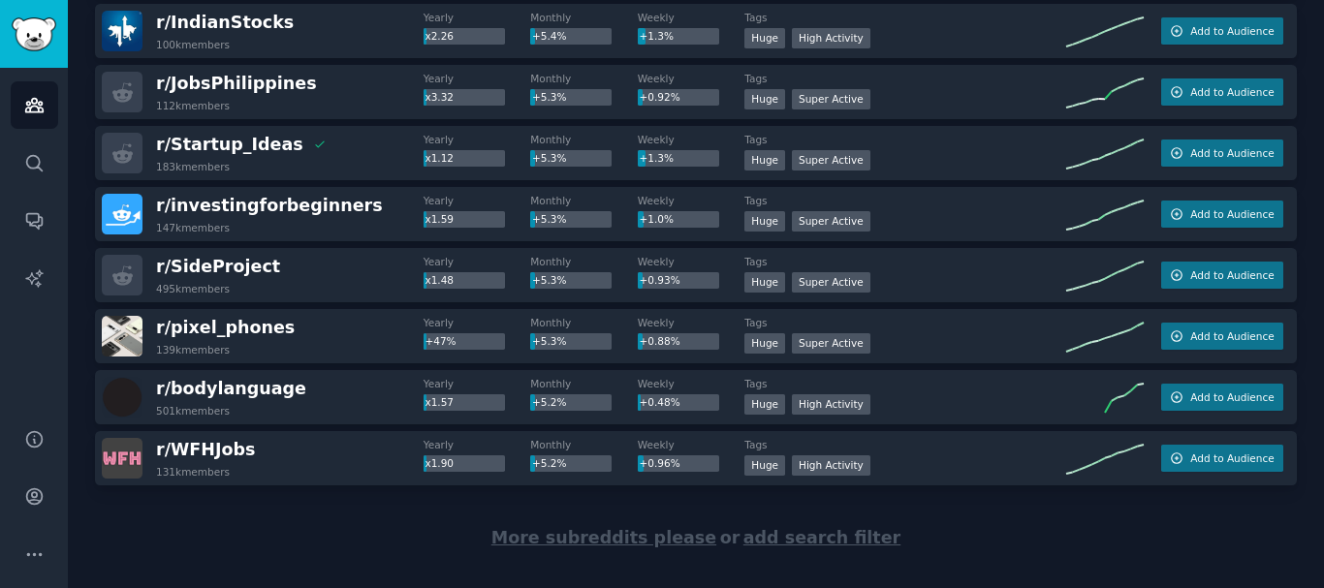
scroll to position [5855, 0]
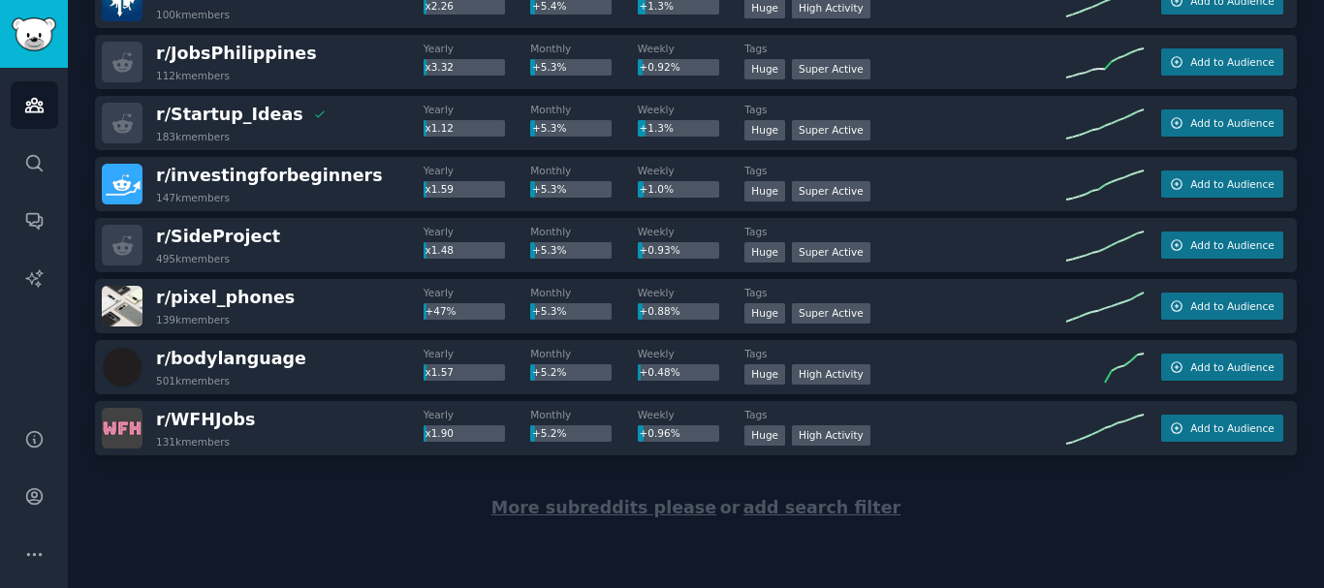
click at [586, 510] on span "More subreddits please" at bounding box center [604, 507] width 225 height 19
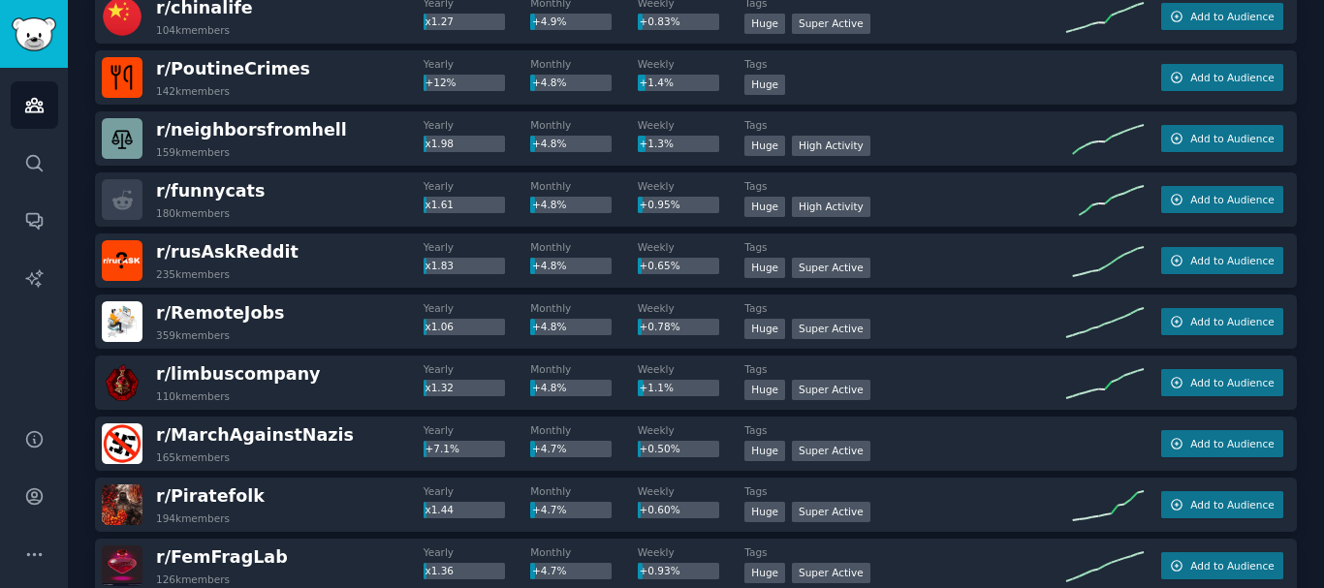
scroll to position [8182, 0]
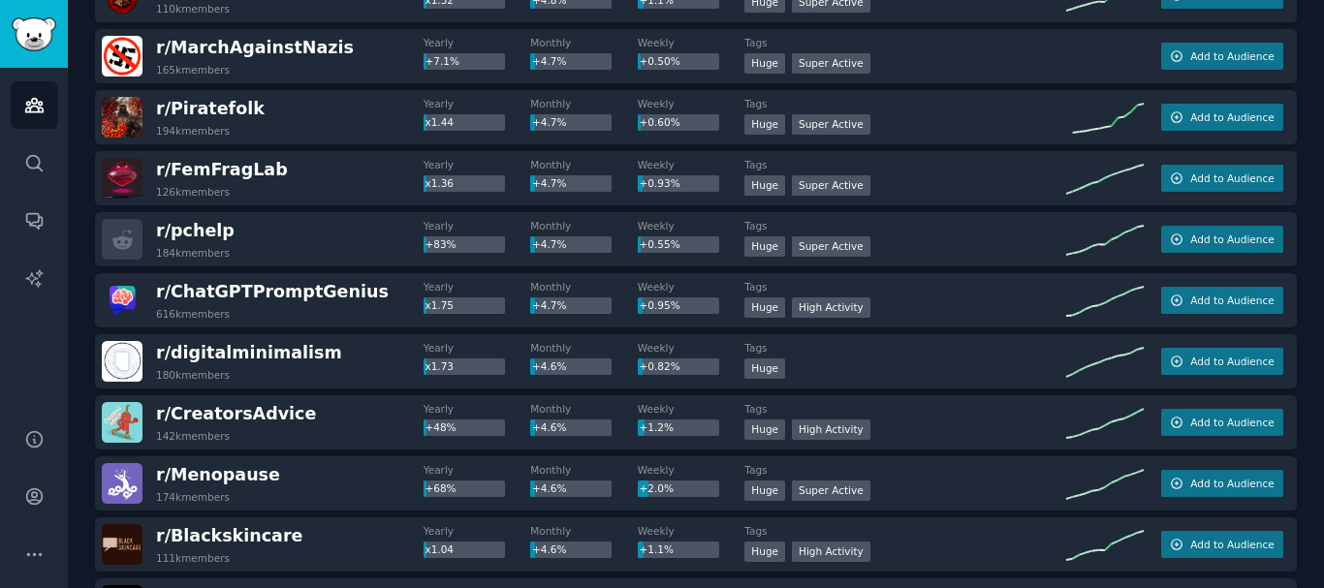
click at [0, 354] on div "Audiences Search Conversations AI Reports" at bounding box center [34, 236] width 68 height 337
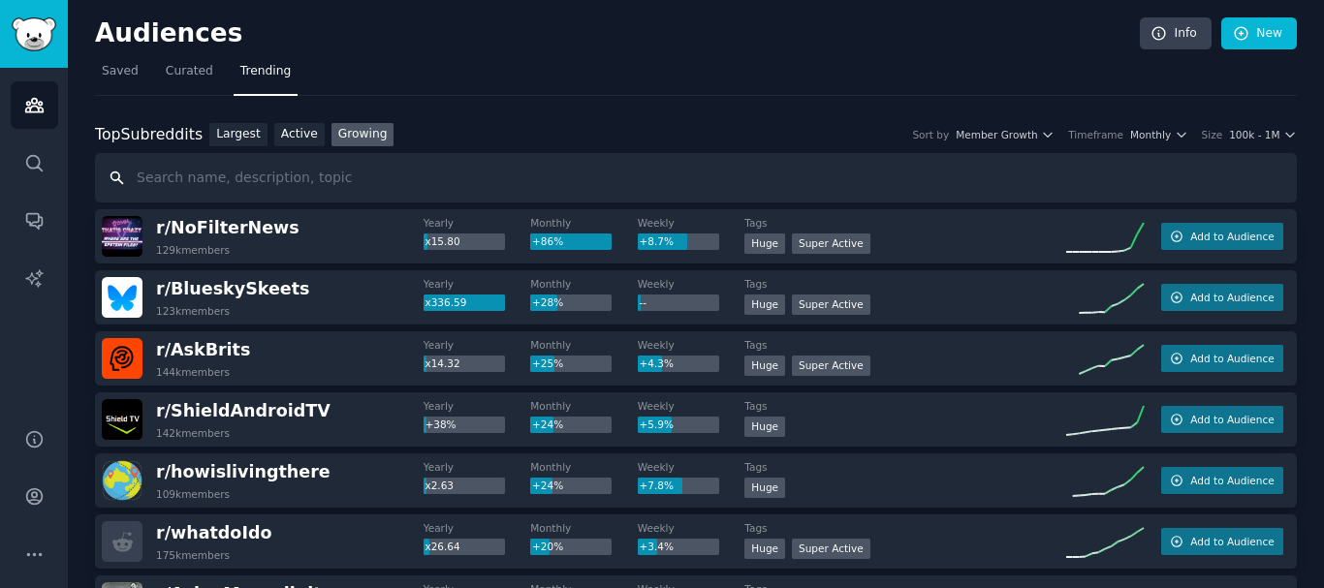
click at [336, 193] on input "text" at bounding box center [696, 177] width 1202 height 49
paste input "t"
type input "realtors"
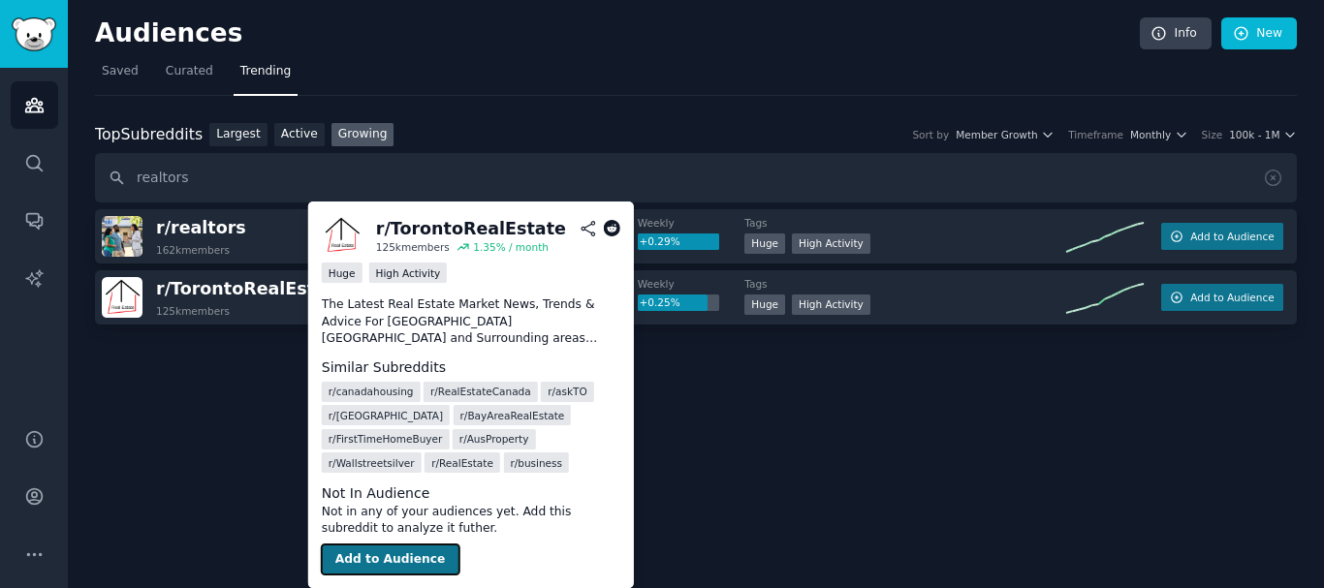
click at [389, 565] on button "Add to Audience" at bounding box center [391, 560] width 138 height 31
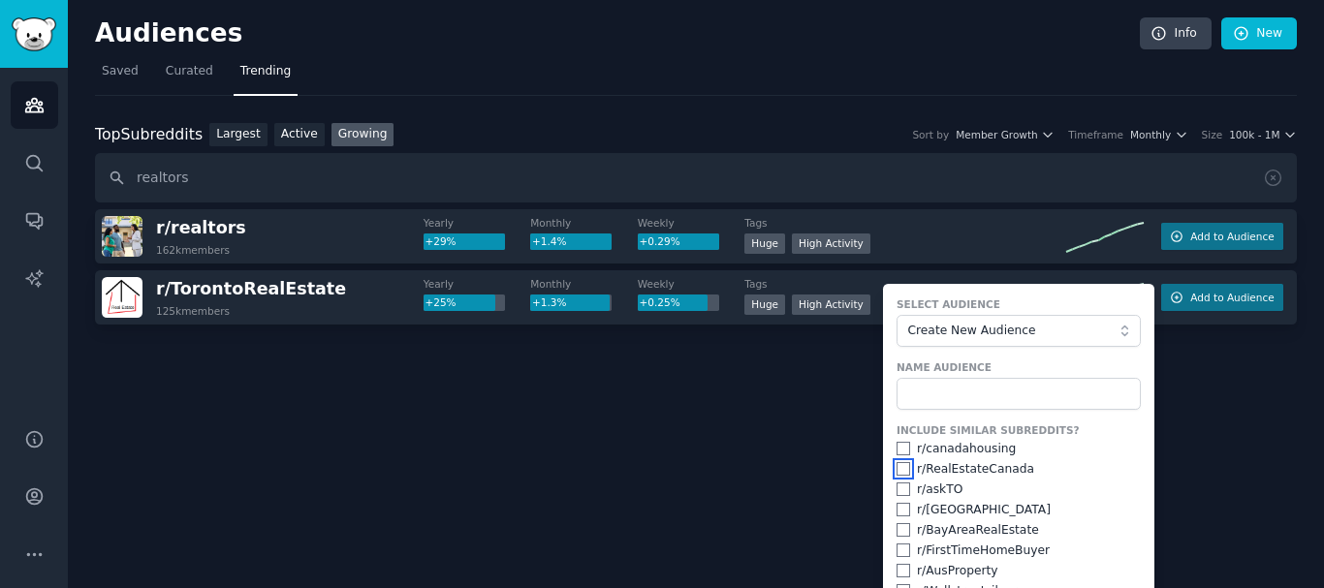
click at [900, 472] on input "checkbox" at bounding box center [904, 469] width 14 height 14
checkbox input "true"
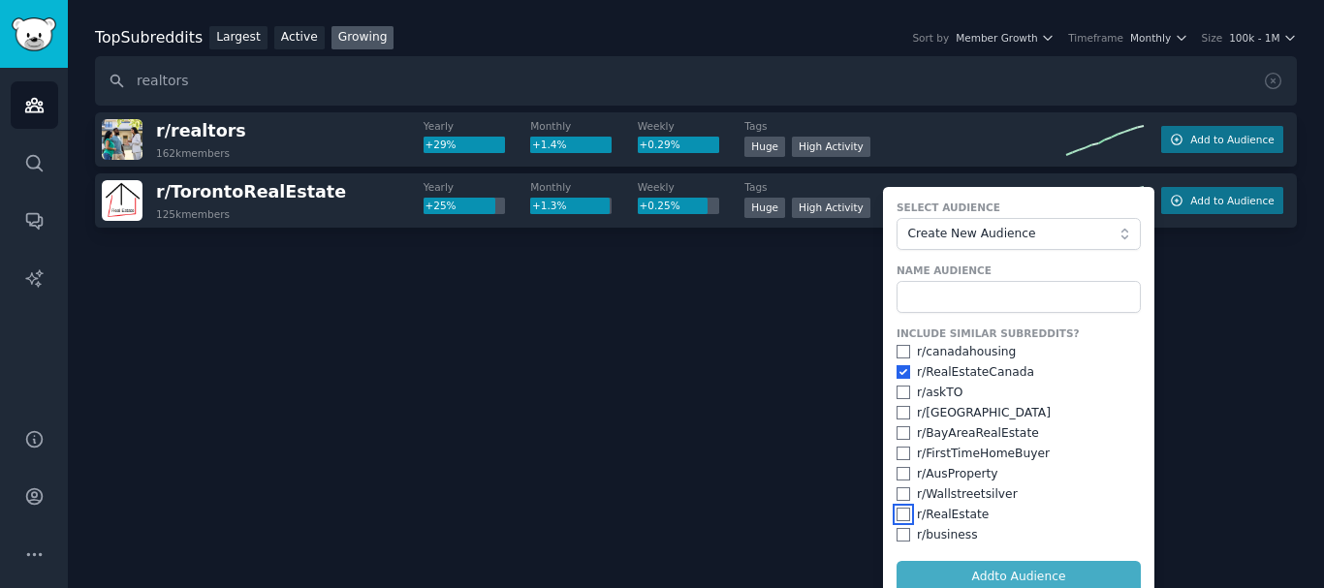
click at [899, 516] on input "checkbox" at bounding box center [904, 515] width 14 height 14
checkbox input "true"
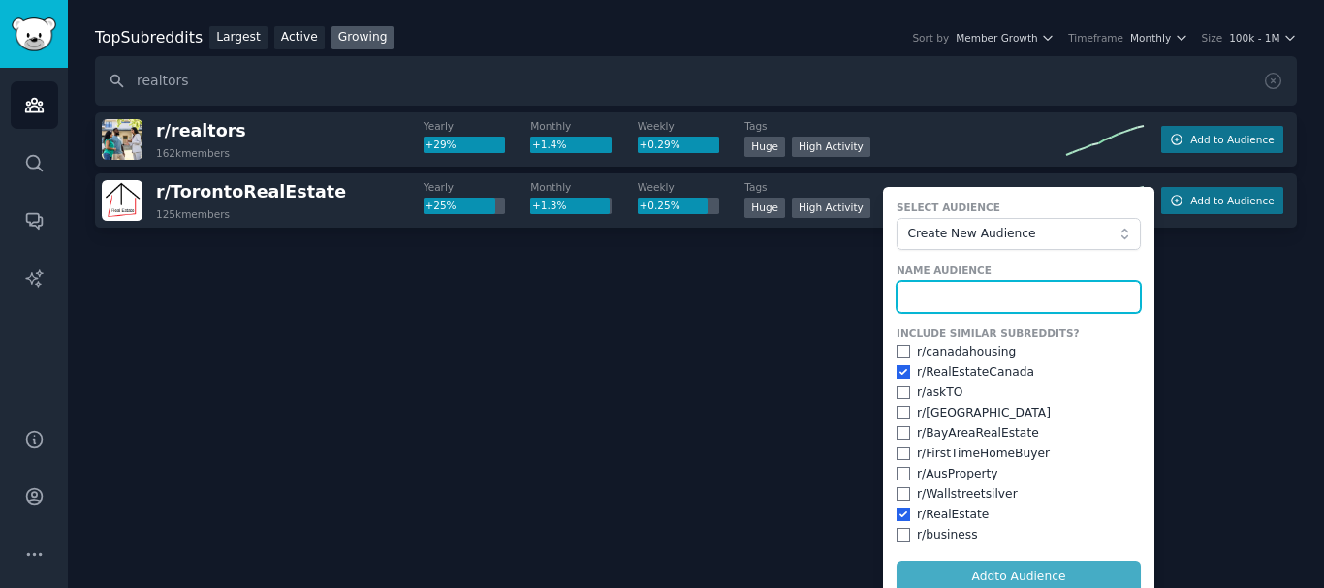
click at [945, 298] on input "text" at bounding box center [1019, 297] width 244 height 33
paste input "t"
type input "real estate"
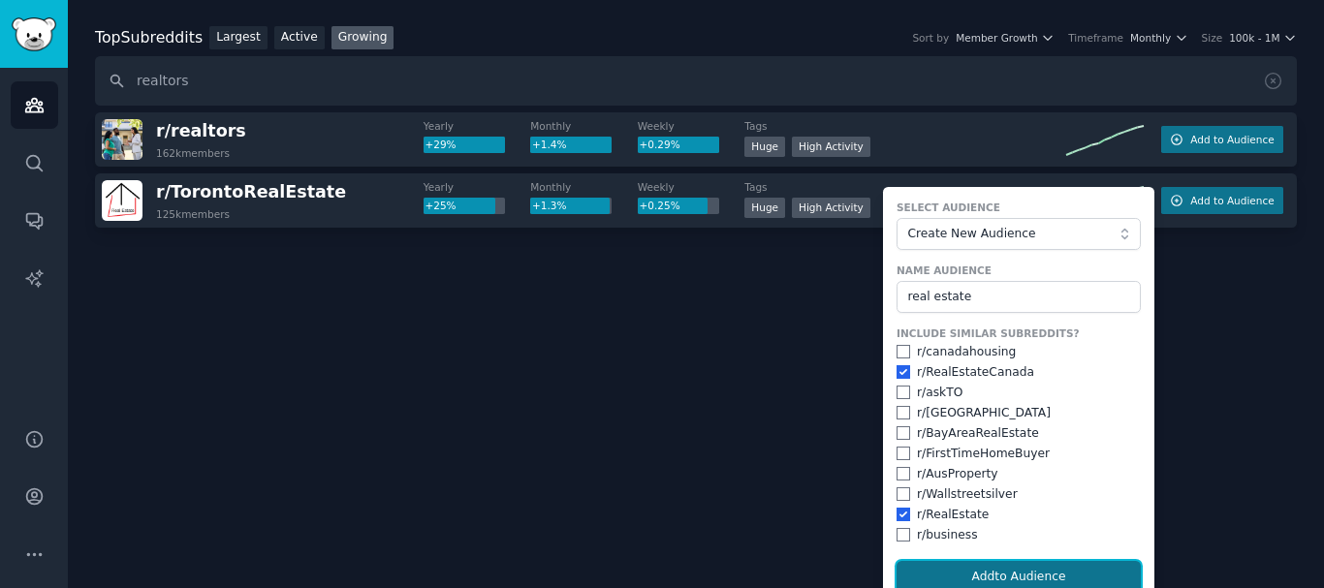
click at [975, 582] on button "Add to Audience" at bounding box center [1019, 577] width 244 height 33
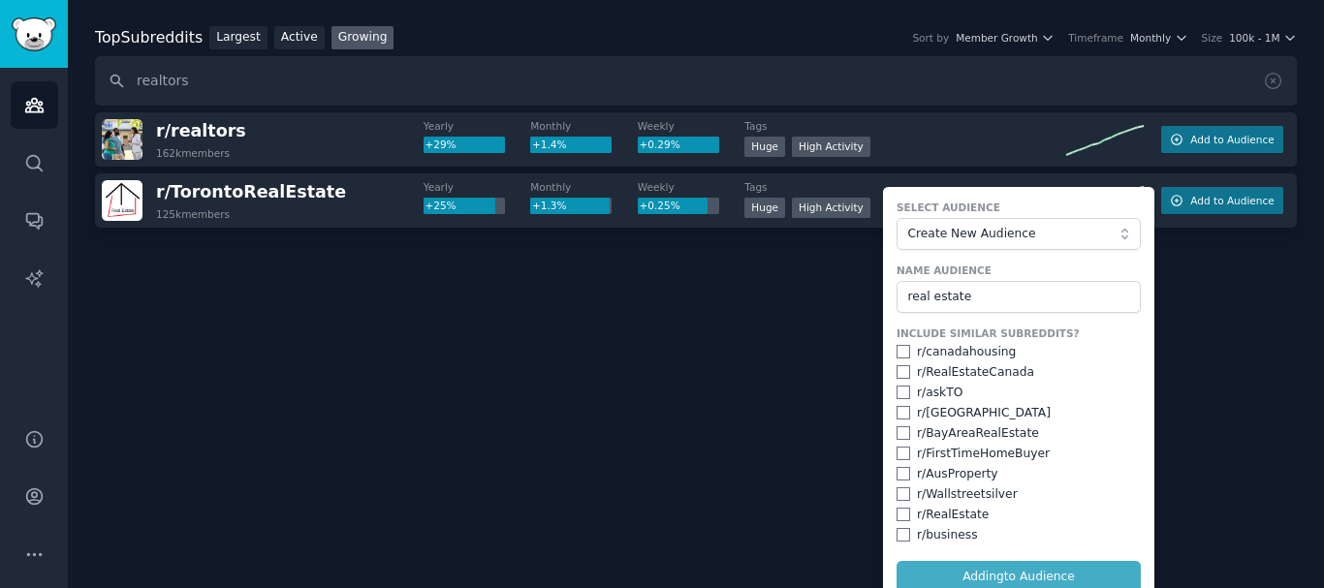
checkbox input "false"
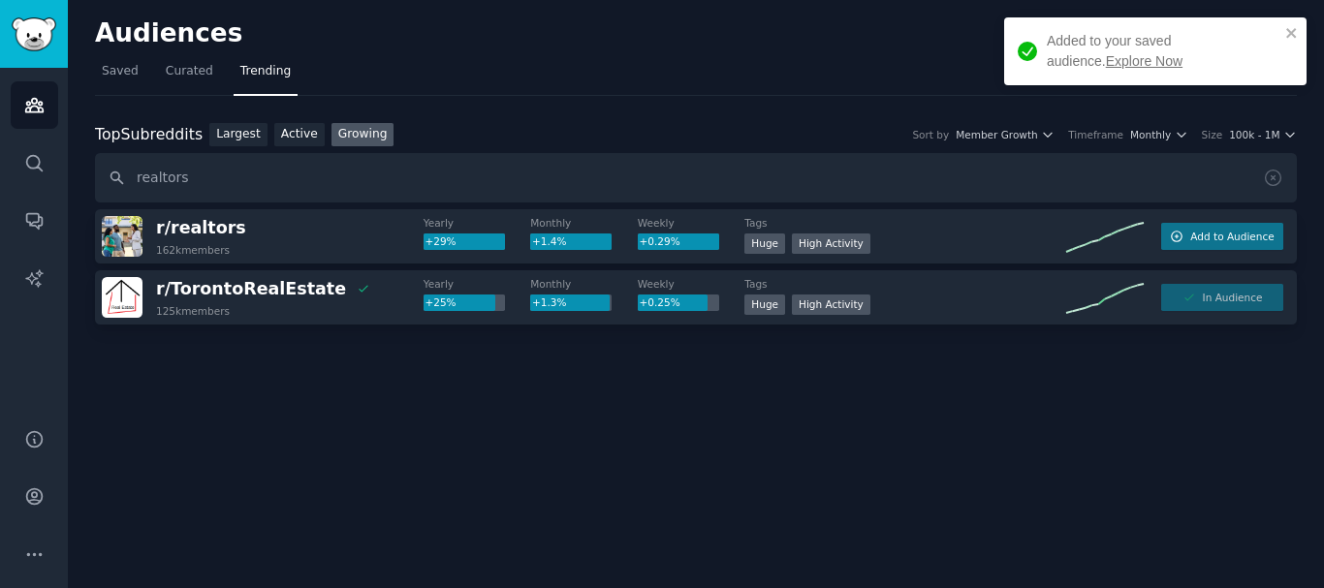
scroll to position [0, 0]
click at [291, 79] on nav "Saved Curated Trending" at bounding box center [696, 76] width 1202 height 40
click at [235, 192] on input "realtors" at bounding box center [696, 177] width 1202 height 49
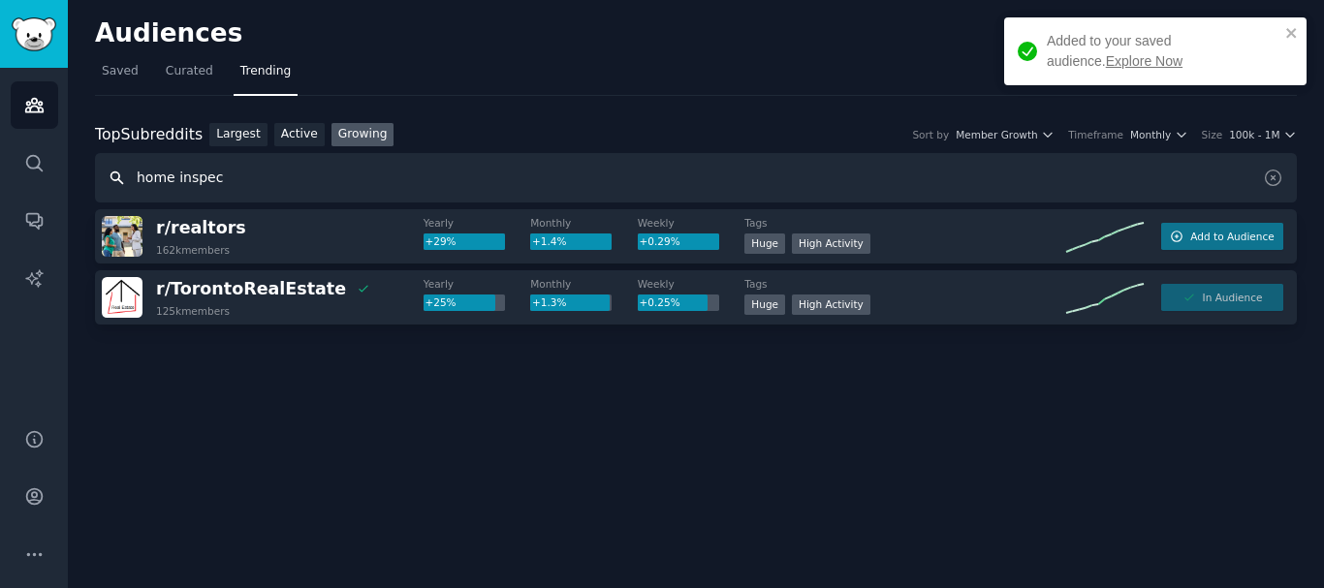
paste input "t"
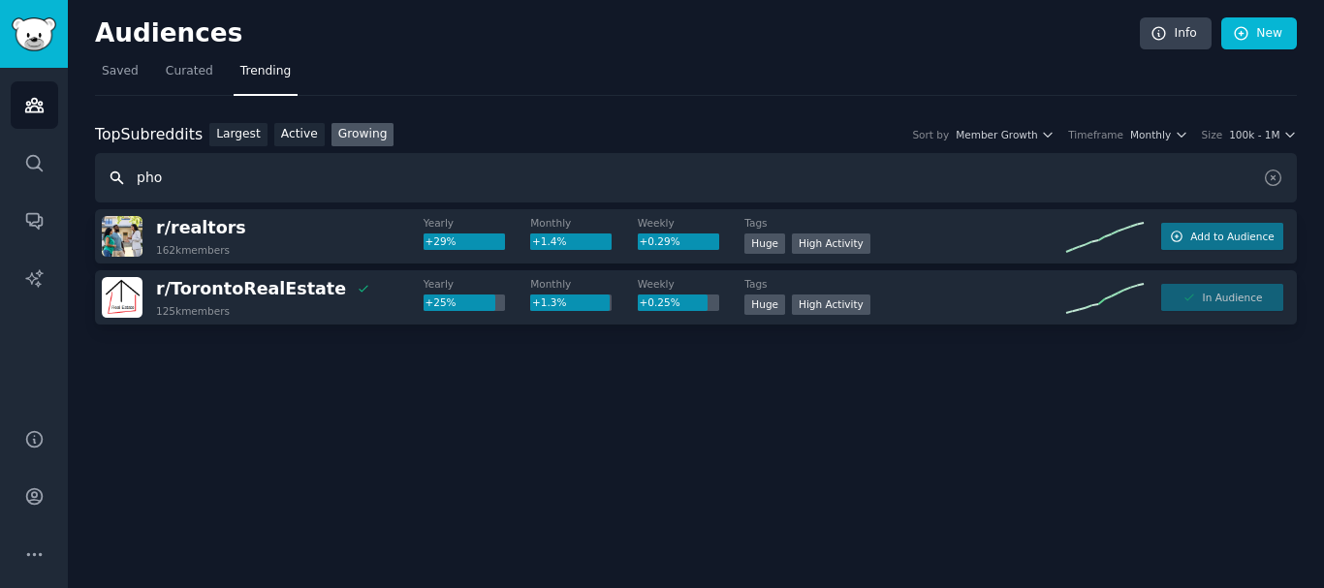
paste input "t"
click at [318, 190] on input "photographers" at bounding box center [696, 177] width 1202 height 49
paste input "t"
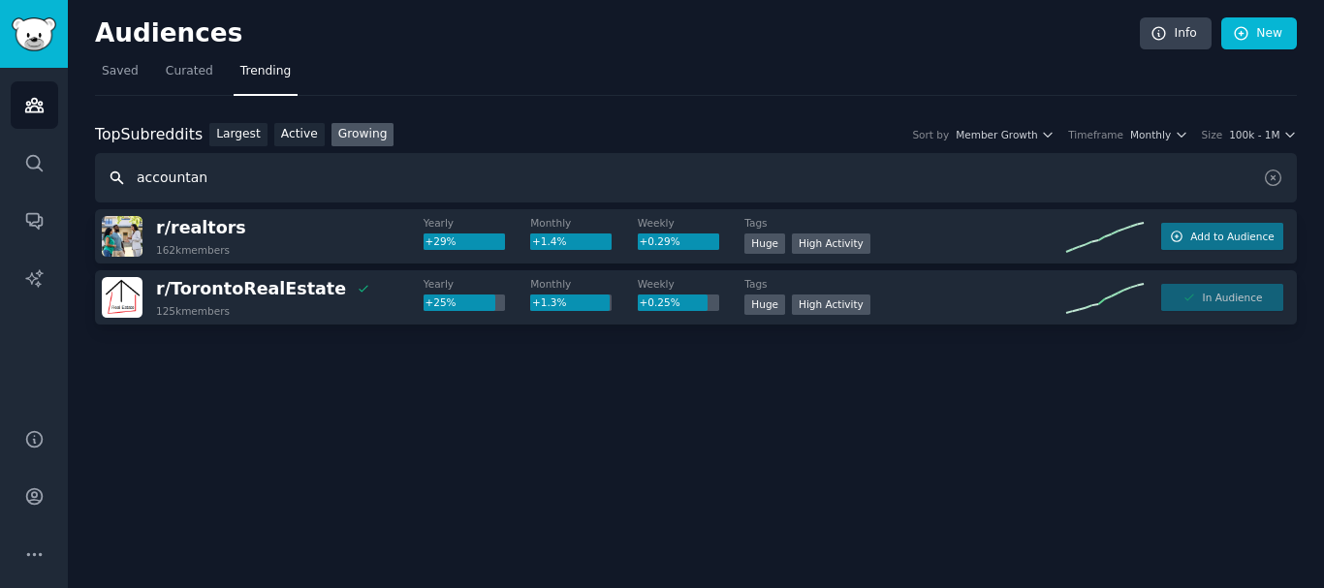
paste input "t"
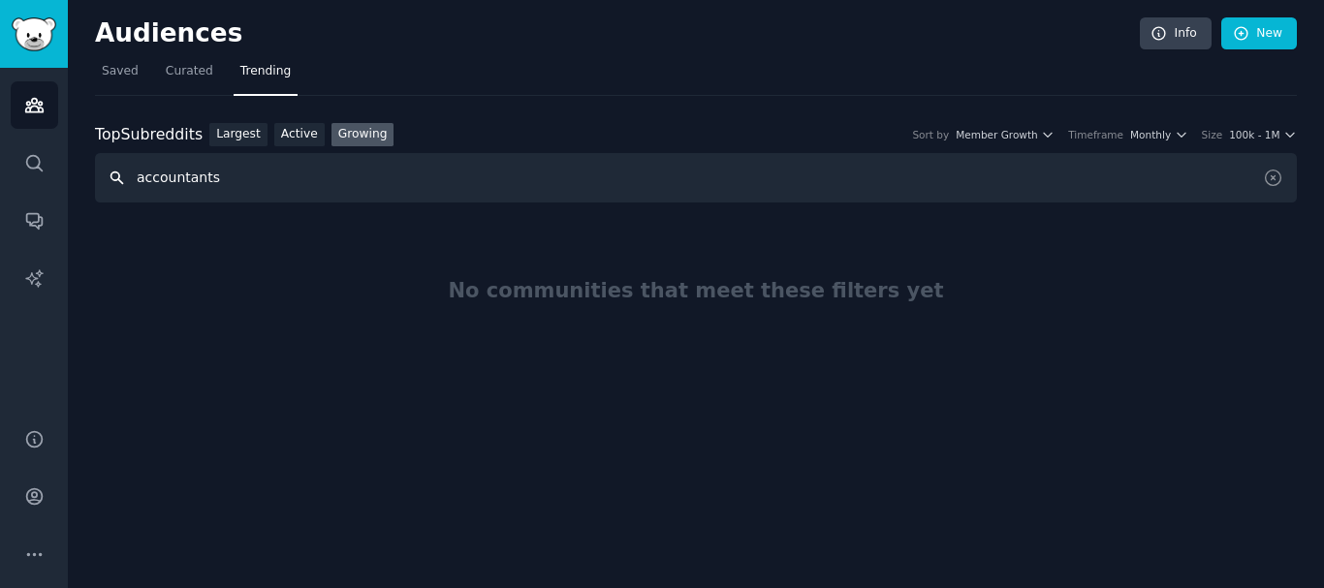
drag, startPoint x: 229, startPoint y: 178, endPoint x: 207, endPoint y: 179, distance: 21.4
click at [207, 179] on input "accountants" at bounding box center [696, 177] width 1202 height 49
drag, startPoint x: 200, startPoint y: 185, endPoint x: 110, endPoint y: 201, distance: 91.5
click at [111, 202] on input "accountants" at bounding box center [696, 177] width 1202 height 49
drag, startPoint x: 274, startPoint y: 168, endPoint x: 44, endPoint y: 175, distance: 230.8
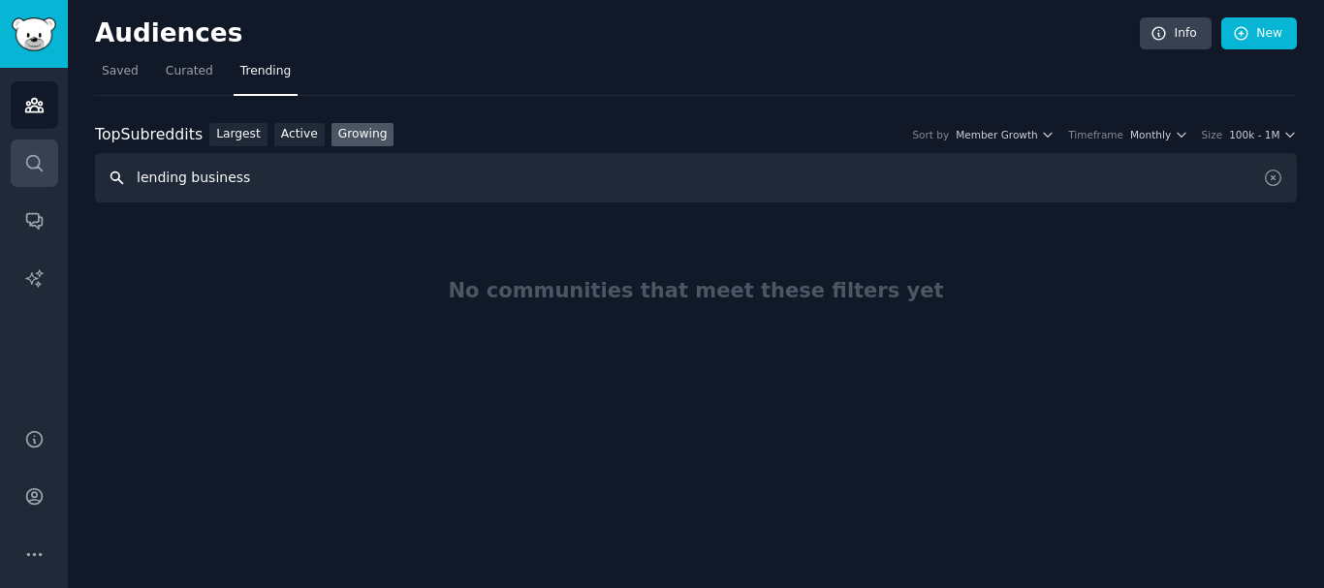
click at [44, 175] on div "Account Audiences Search Conversations AI Reports Help Account More Audiences I…" at bounding box center [662, 294] width 1324 height 588
drag, startPoint x: 317, startPoint y: 175, endPoint x: 0, endPoint y: 154, distance: 317.7
click at [0, 158] on div "Advanced Search Audiences Search Conversations AI Reports Help Account More Aud…" at bounding box center [662, 294] width 1324 height 588
drag, startPoint x: 267, startPoint y: 171, endPoint x: 183, endPoint y: 175, distance: 83.5
click at [183, 175] on input "cleaning services" at bounding box center [696, 177] width 1202 height 49
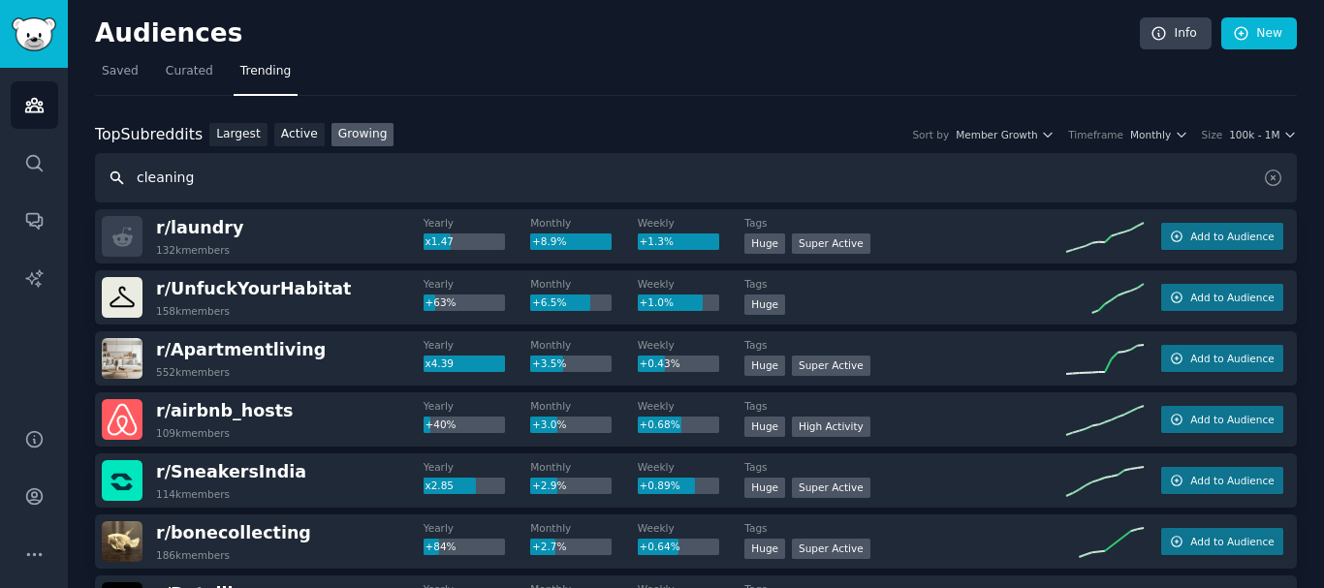
click at [271, 158] on input "cleaning" at bounding box center [696, 177] width 1202 height 49
click at [268, 162] on input "cleaning" at bounding box center [696, 177] width 1202 height 49
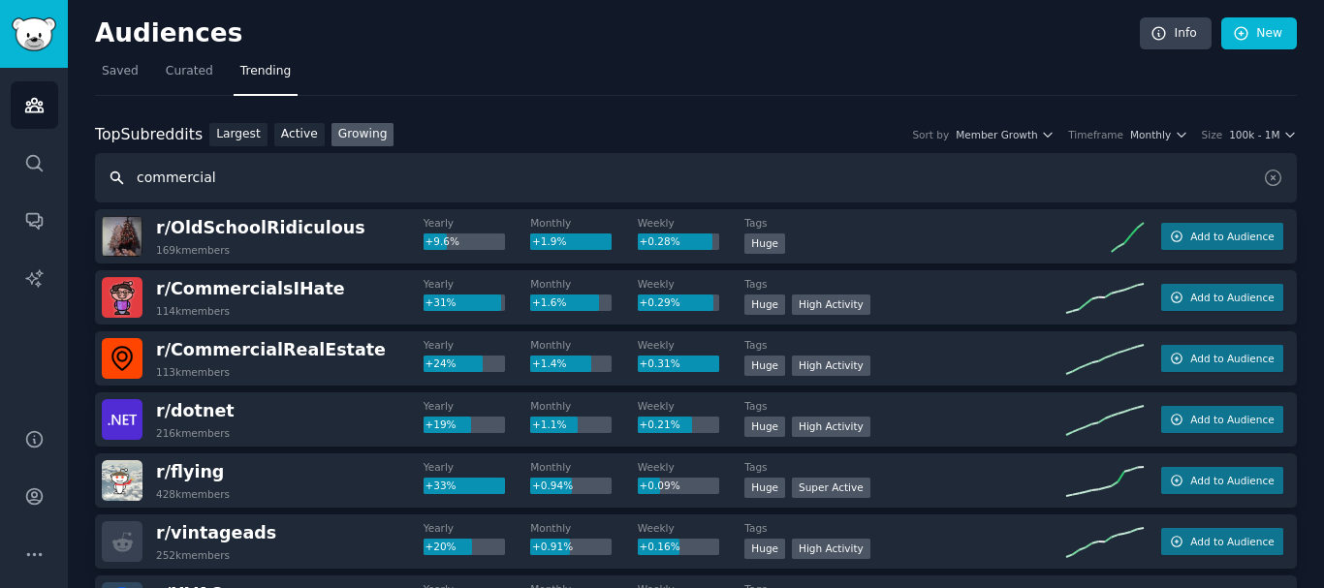
drag, startPoint x: 233, startPoint y: 176, endPoint x: 0, endPoint y: 149, distance: 234.3
click at [0, 149] on div "Audiences Audiences Search Conversations AI Reports Help Account More Audiences…" at bounding box center [662, 294] width 1324 height 588
paste input "t"
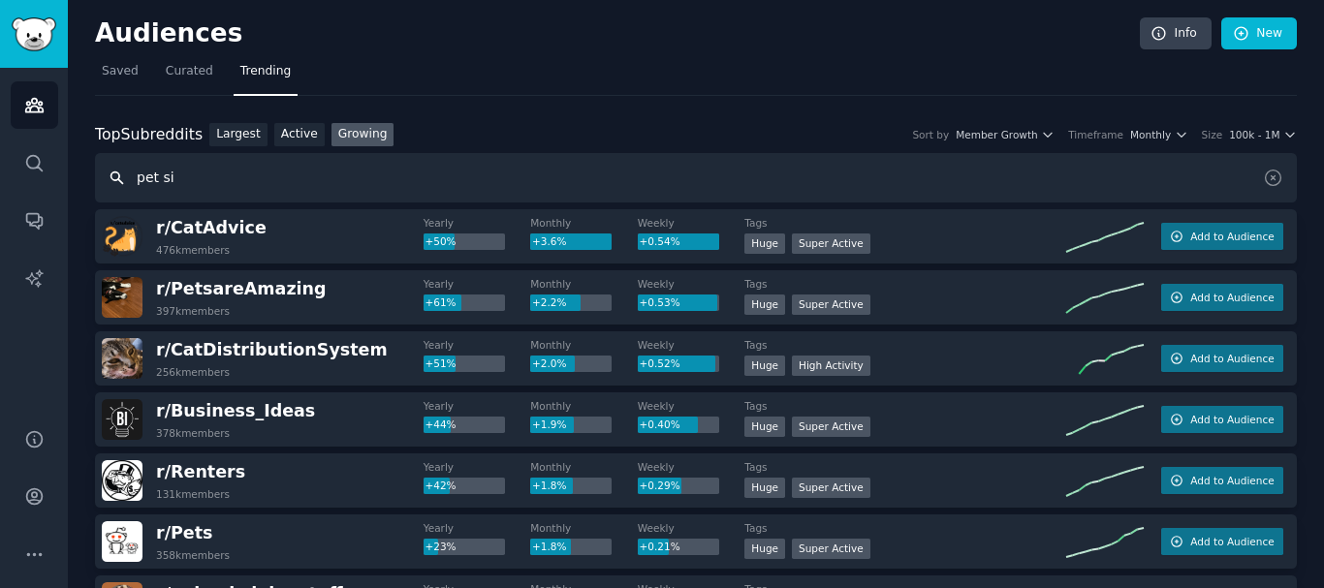
paste input "t"
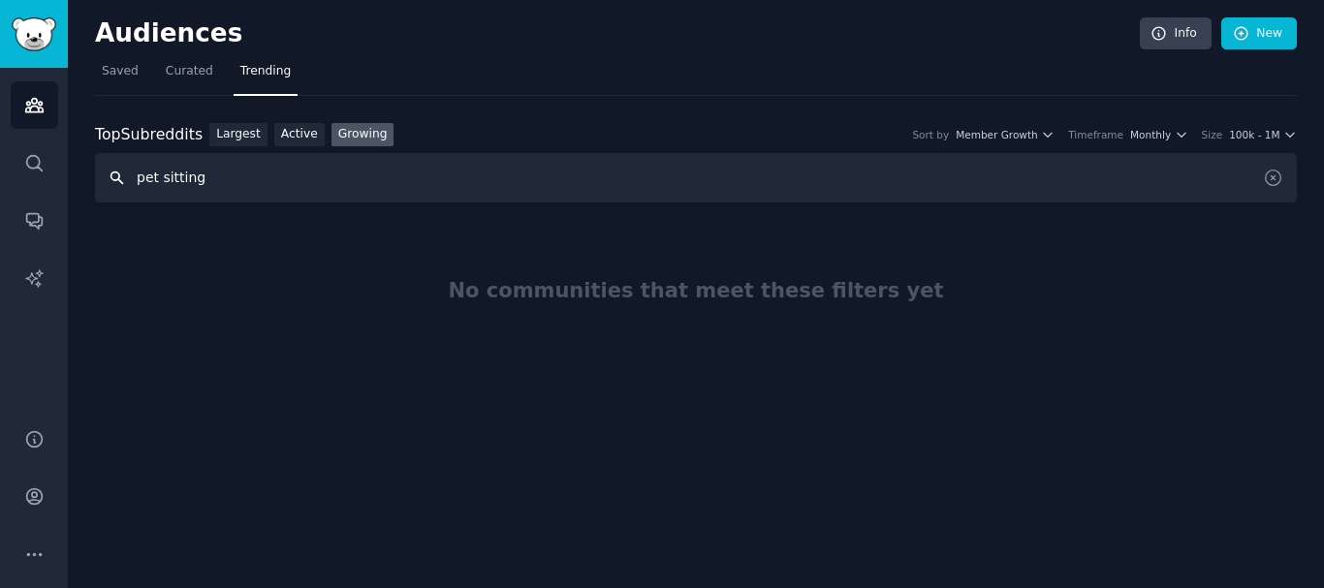
click at [228, 189] on input "pet sitting" at bounding box center [696, 177] width 1202 height 49
drag, startPoint x: 230, startPoint y: 184, endPoint x: 80, endPoint y: 168, distance: 150.2
click at [80, 168] on div "Audiences Info New Saved Curated Trending Top Subreddits Top Subreddits Largest…" at bounding box center [696, 294] width 1256 height 588
paste input "t"
click at [263, 164] on input "pet grooming" at bounding box center [696, 177] width 1202 height 49
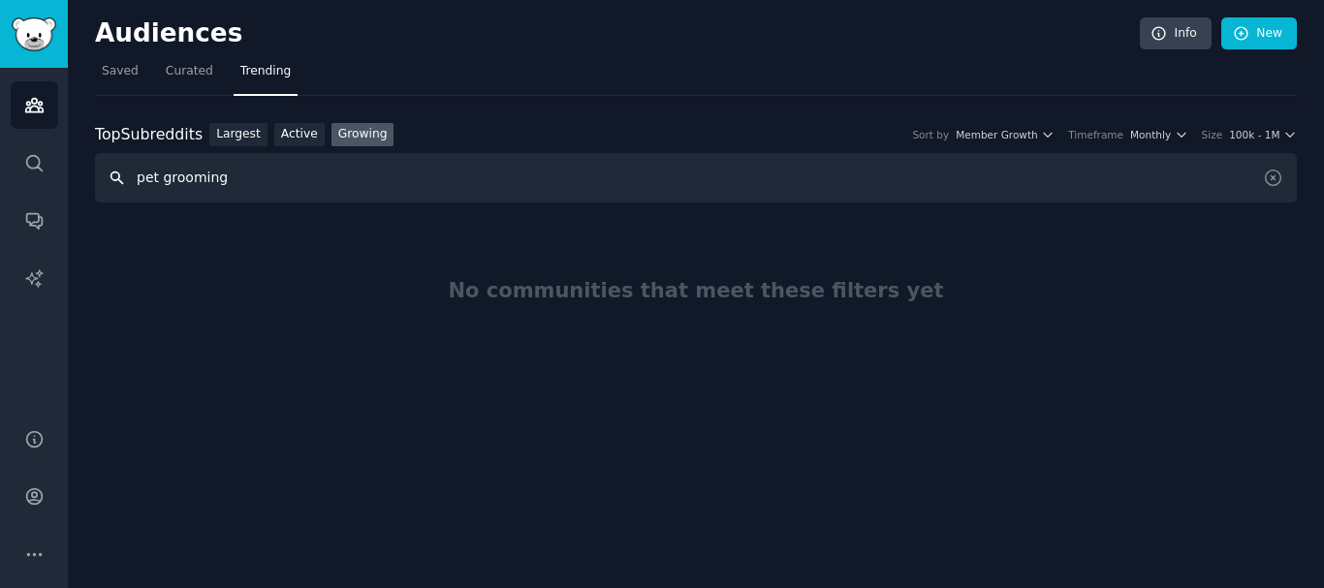
paste input "flower delivery"
drag, startPoint x: 236, startPoint y: 180, endPoint x: 0, endPoint y: 146, distance: 238.0
click at [0, 146] on div "Advanced Search Audiences Search Conversations AI Reports Help Account More Aud…" at bounding box center [662, 294] width 1324 height 588
click at [193, 158] on input "flower delivery" at bounding box center [696, 177] width 1202 height 49
drag, startPoint x: 215, startPoint y: 175, endPoint x: 0, endPoint y: 145, distance: 217.3
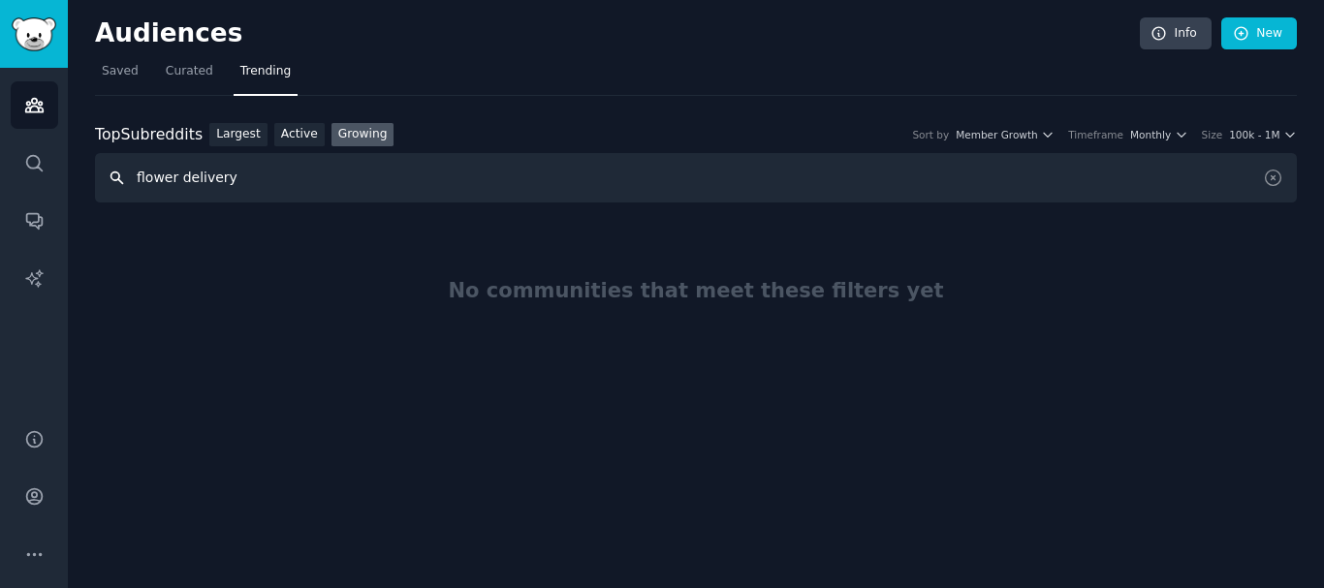
click at [0, 145] on div "Advanced Search Audiences Search Conversations AI Reports Help Account More Aud…" at bounding box center [662, 294] width 1324 height 588
type input "daycare"
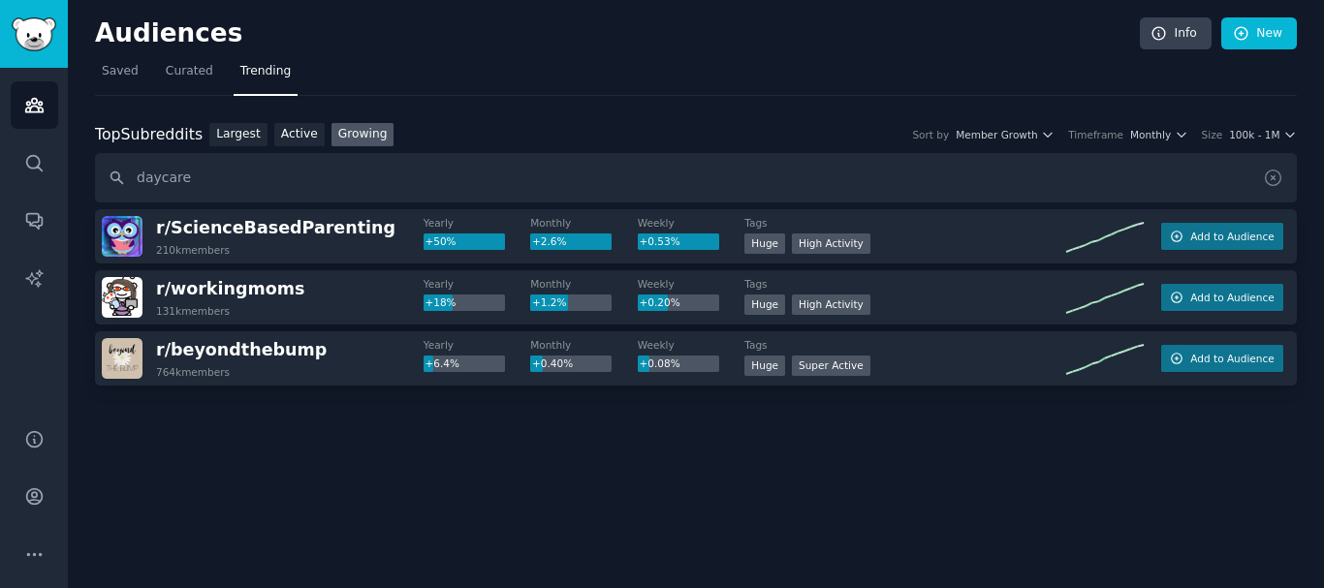
click at [1277, 181] on icon at bounding box center [1273, 178] width 20 height 20
click at [121, 75] on span "Saved" at bounding box center [120, 71] width 37 height 17
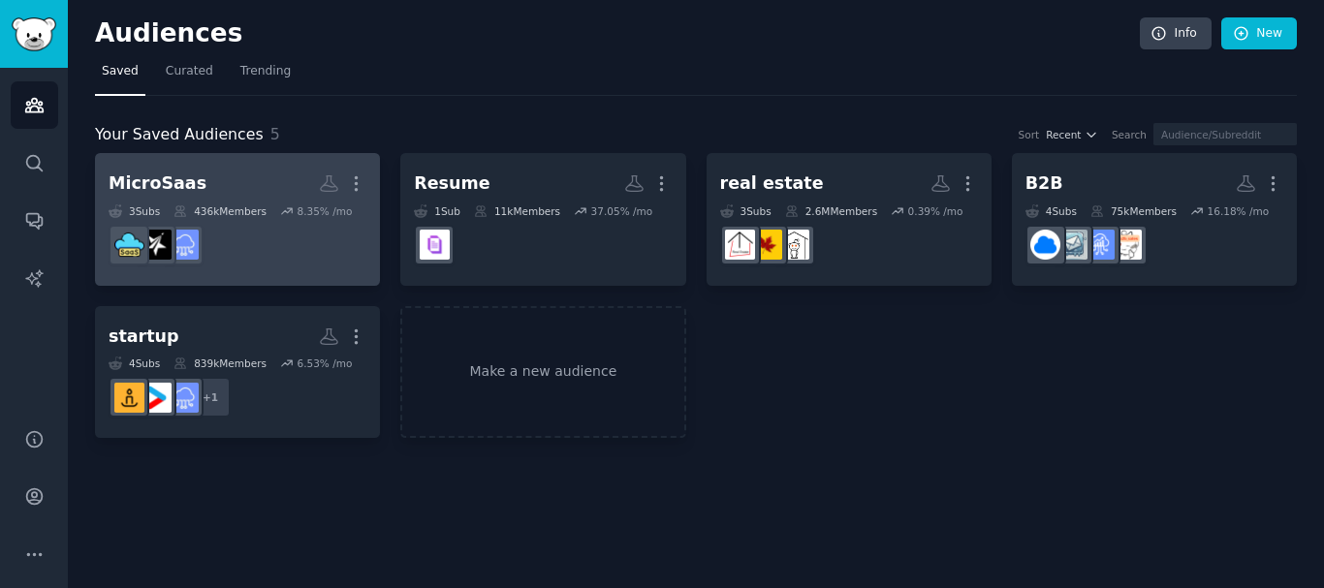
click at [206, 178] on h2 "MicroSaas More" at bounding box center [238, 184] width 258 height 34
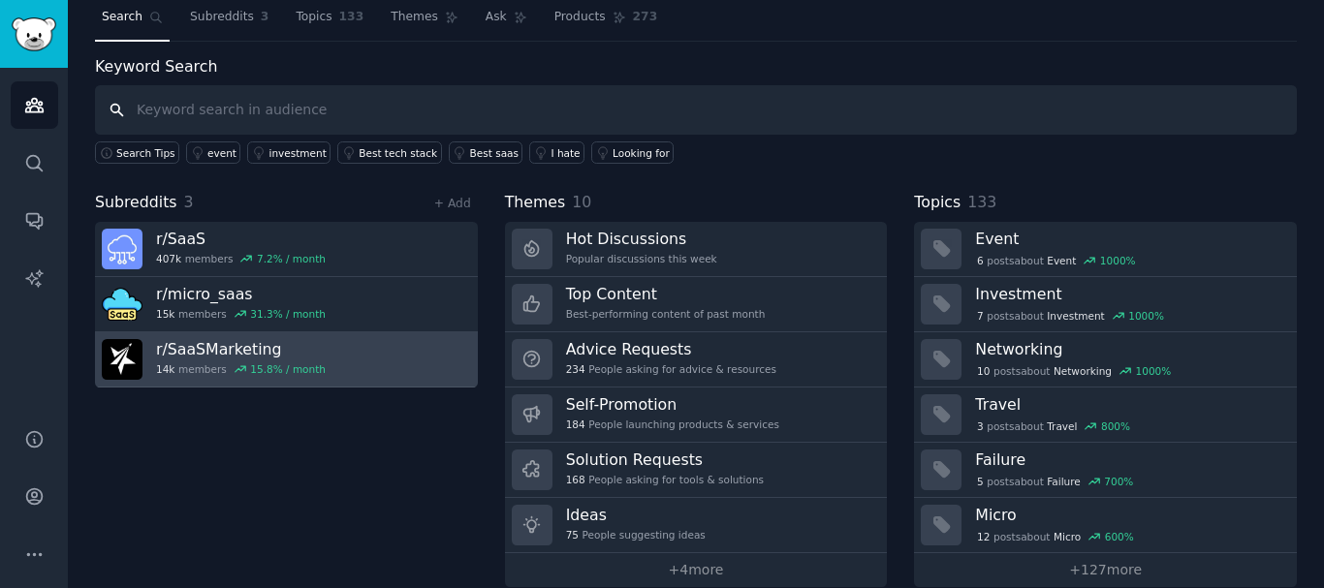
scroll to position [80, 0]
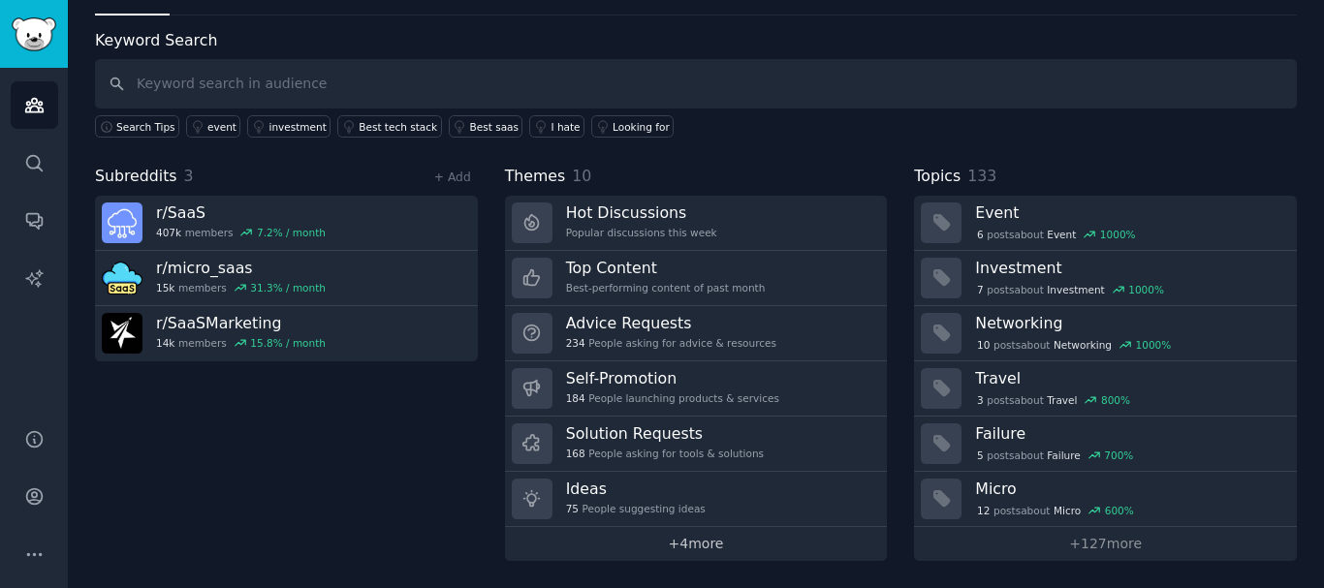
click at [710, 543] on link "+ 4 more" at bounding box center [696, 544] width 383 height 34
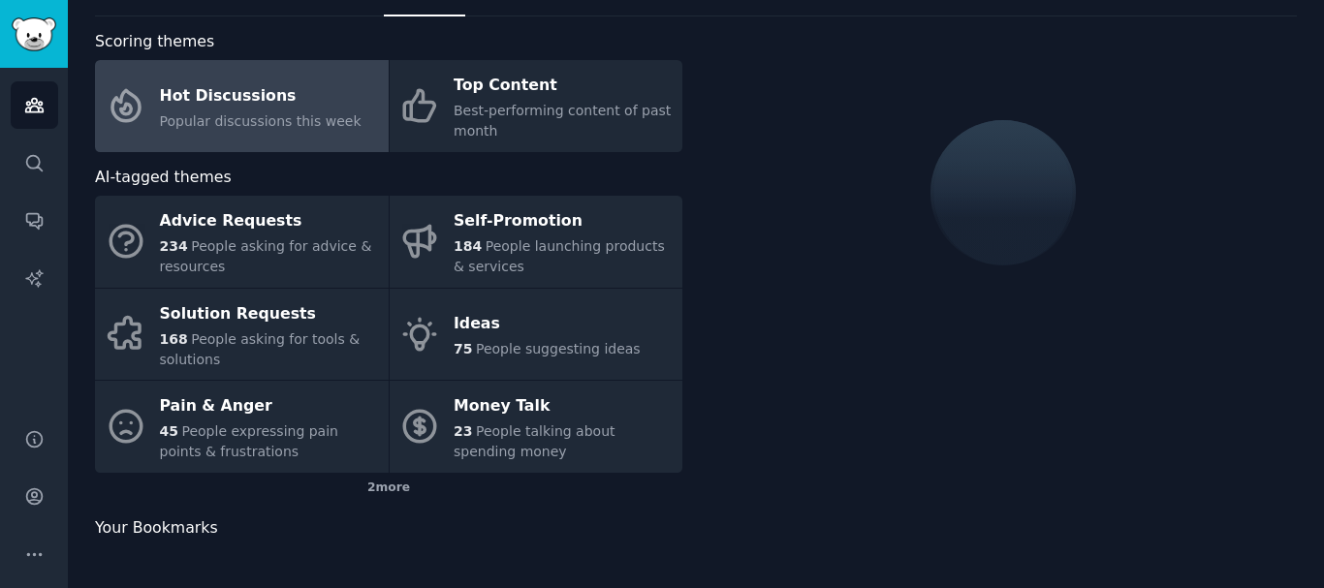
scroll to position [80, 0]
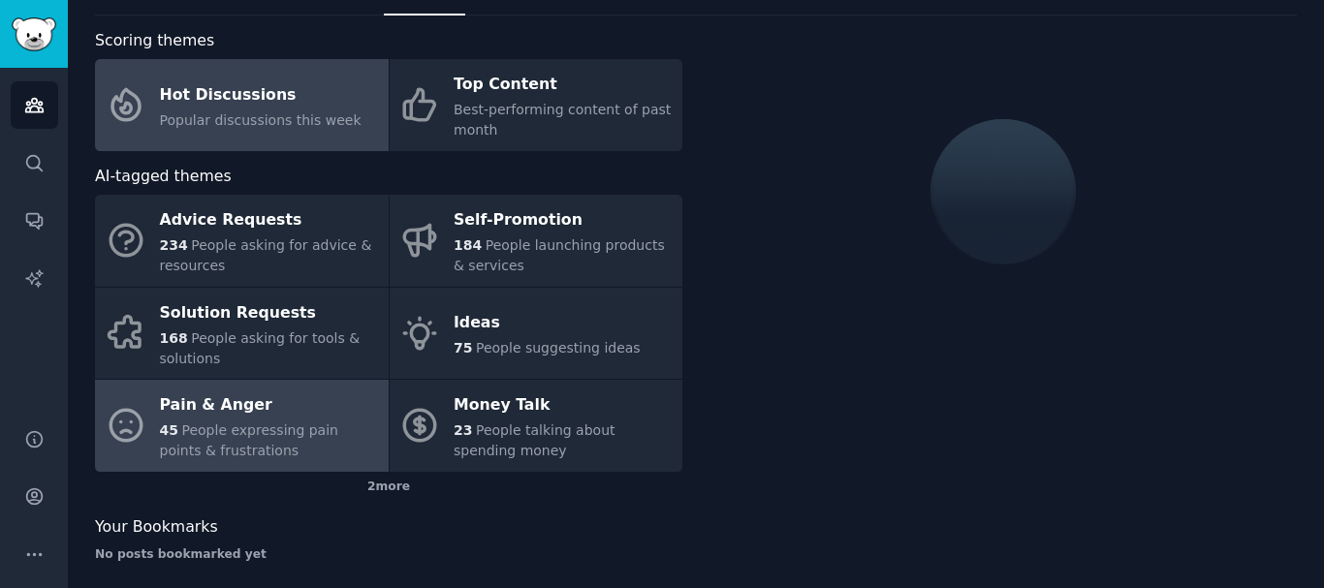
click at [273, 406] on div "Pain & Anger" at bounding box center [269, 406] width 219 height 31
